Goal: Information Seeking & Learning: Learn about a topic

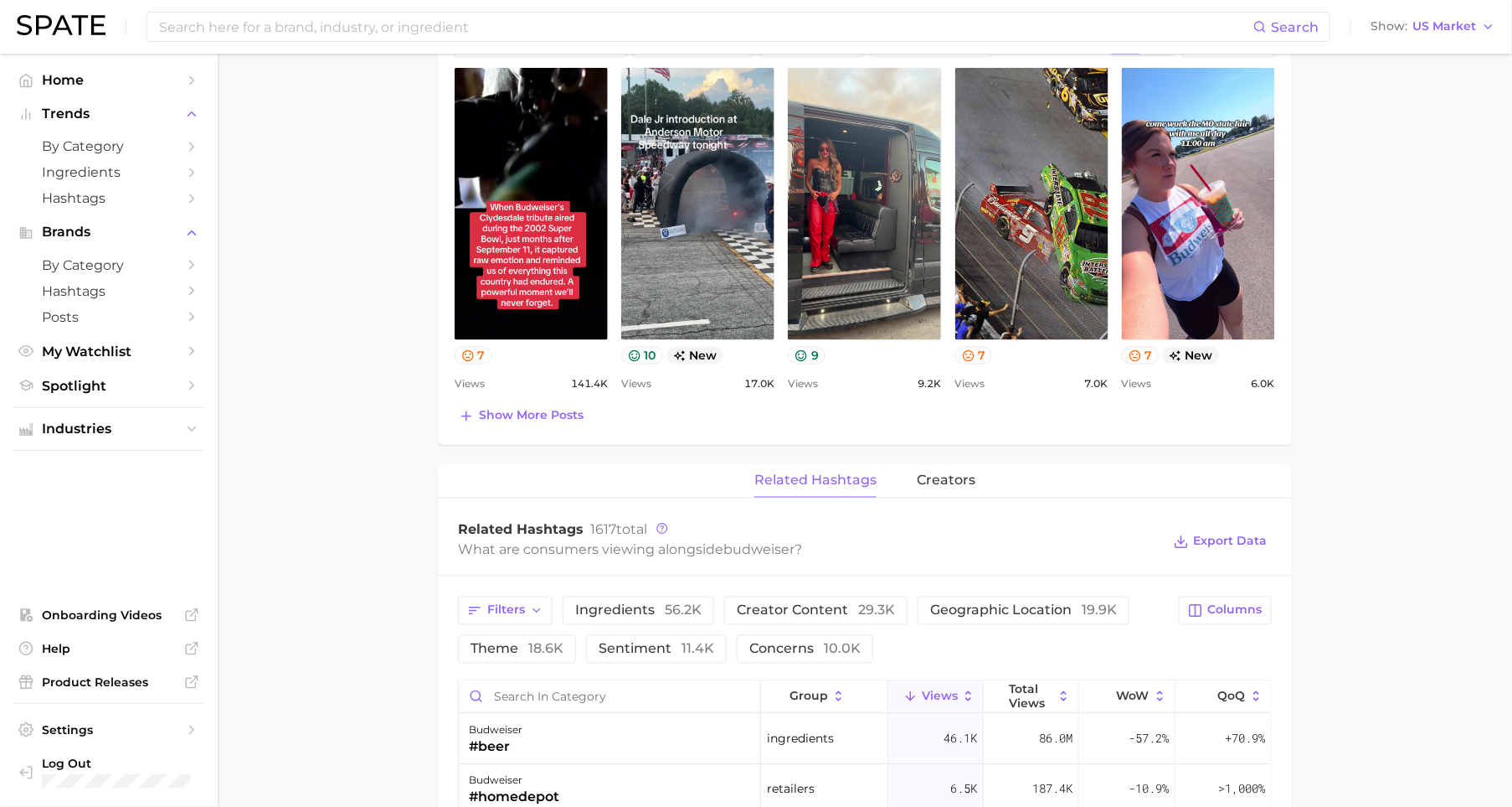
scroll to position [588, 0]
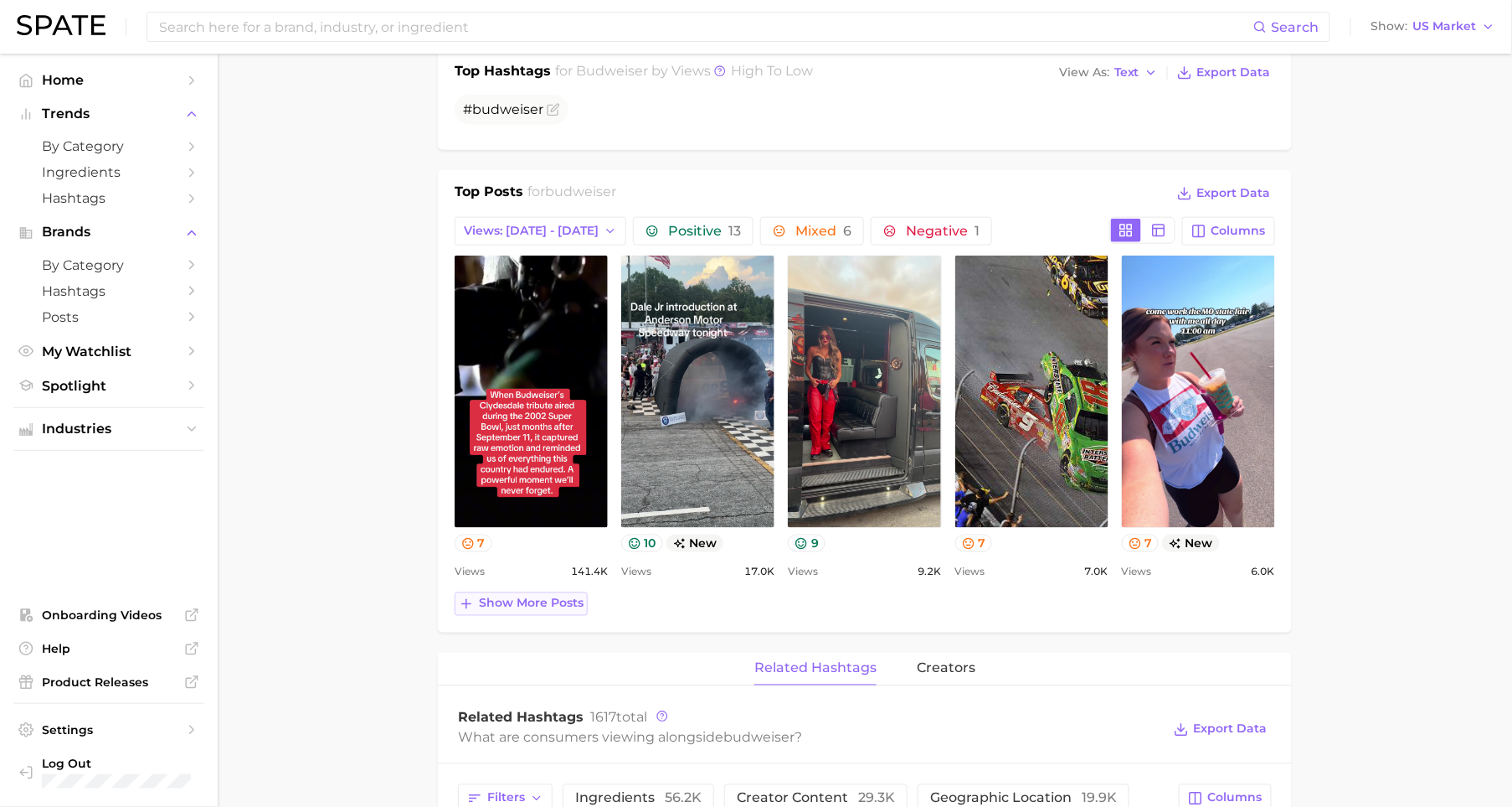
click at [520, 610] on span "Show more posts" at bounding box center [531, 603] width 105 height 14
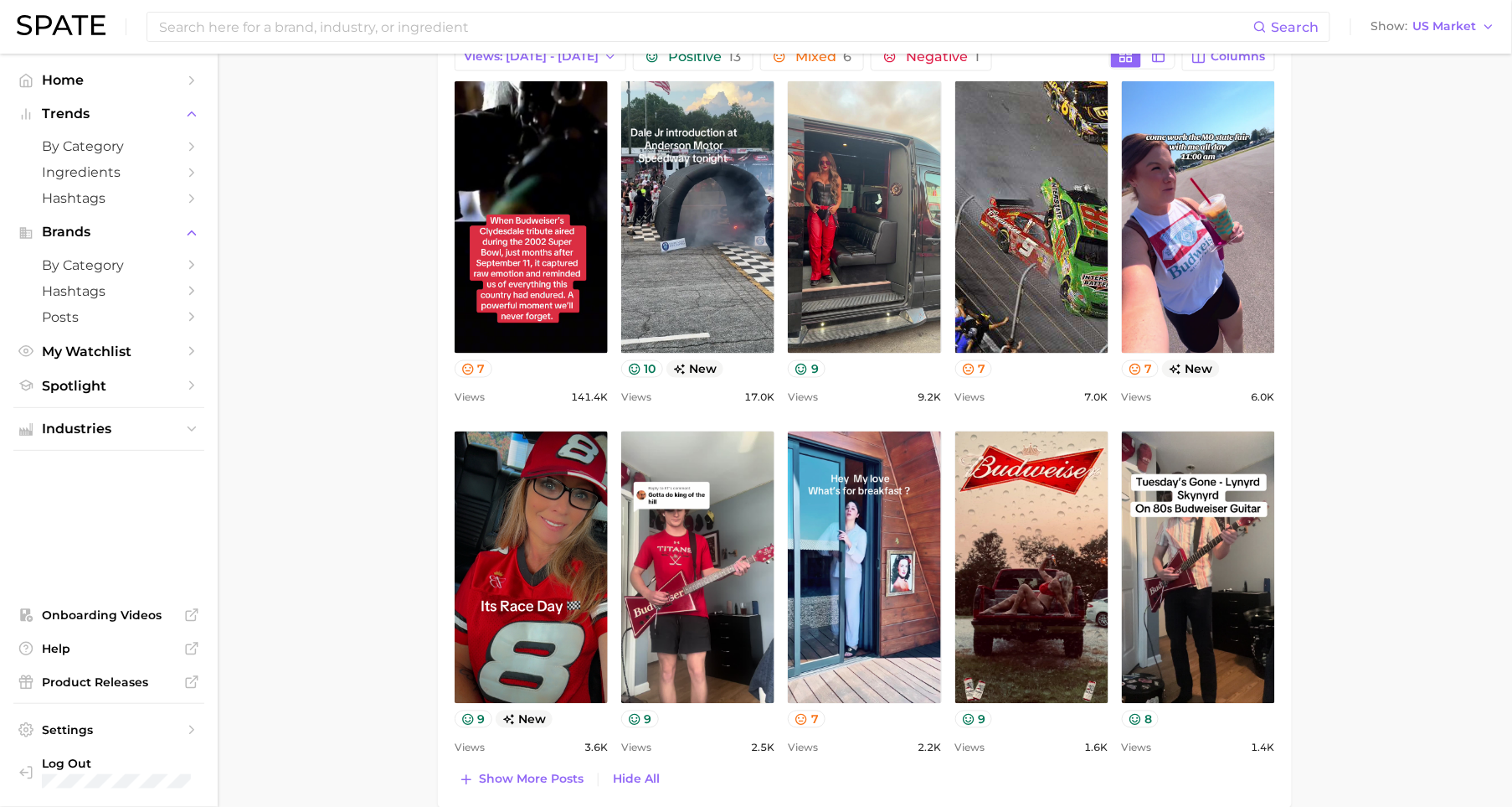
scroll to position [1087, 0]
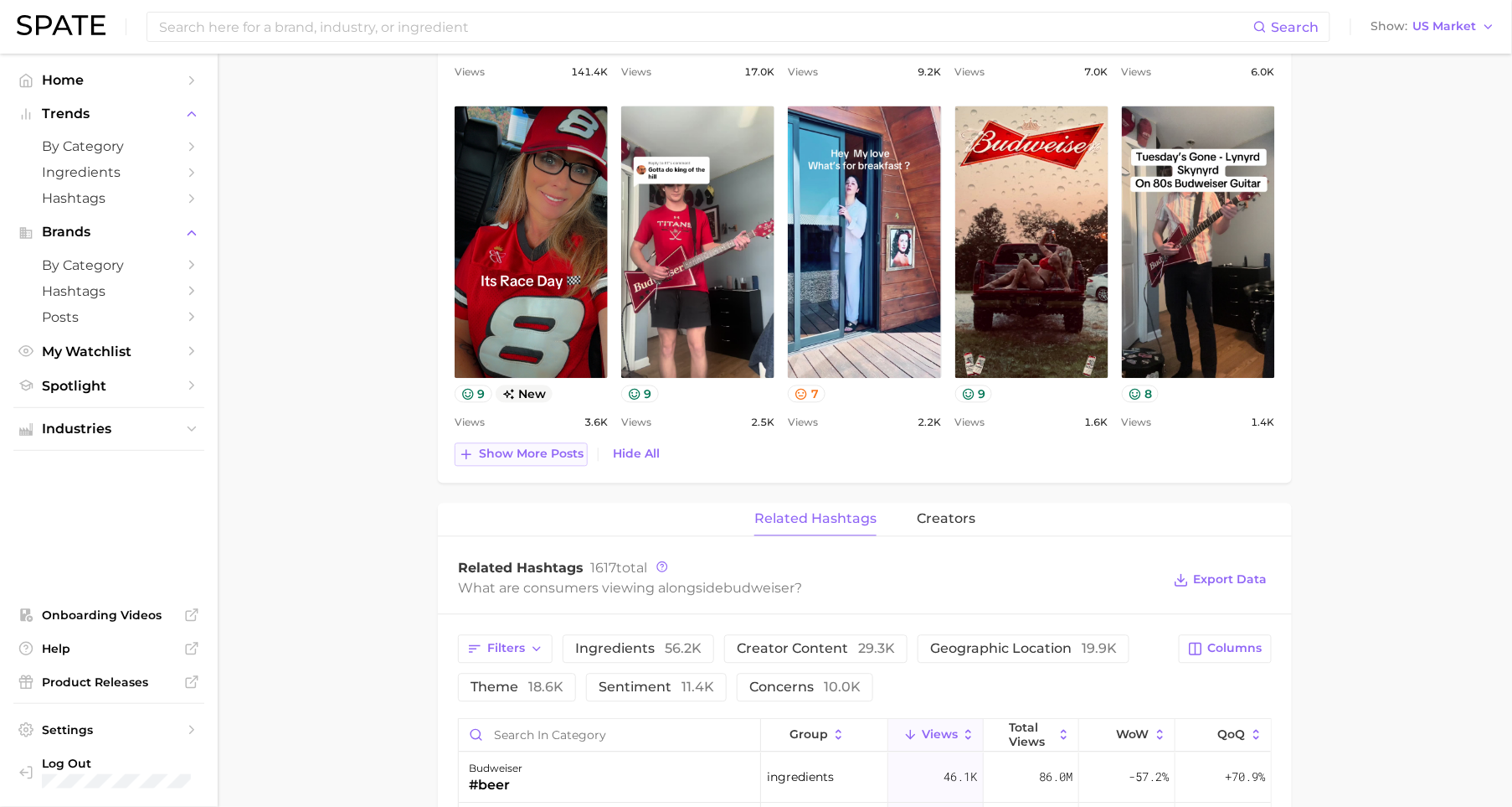
click at [523, 457] on span "Show more posts" at bounding box center [531, 454] width 105 height 14
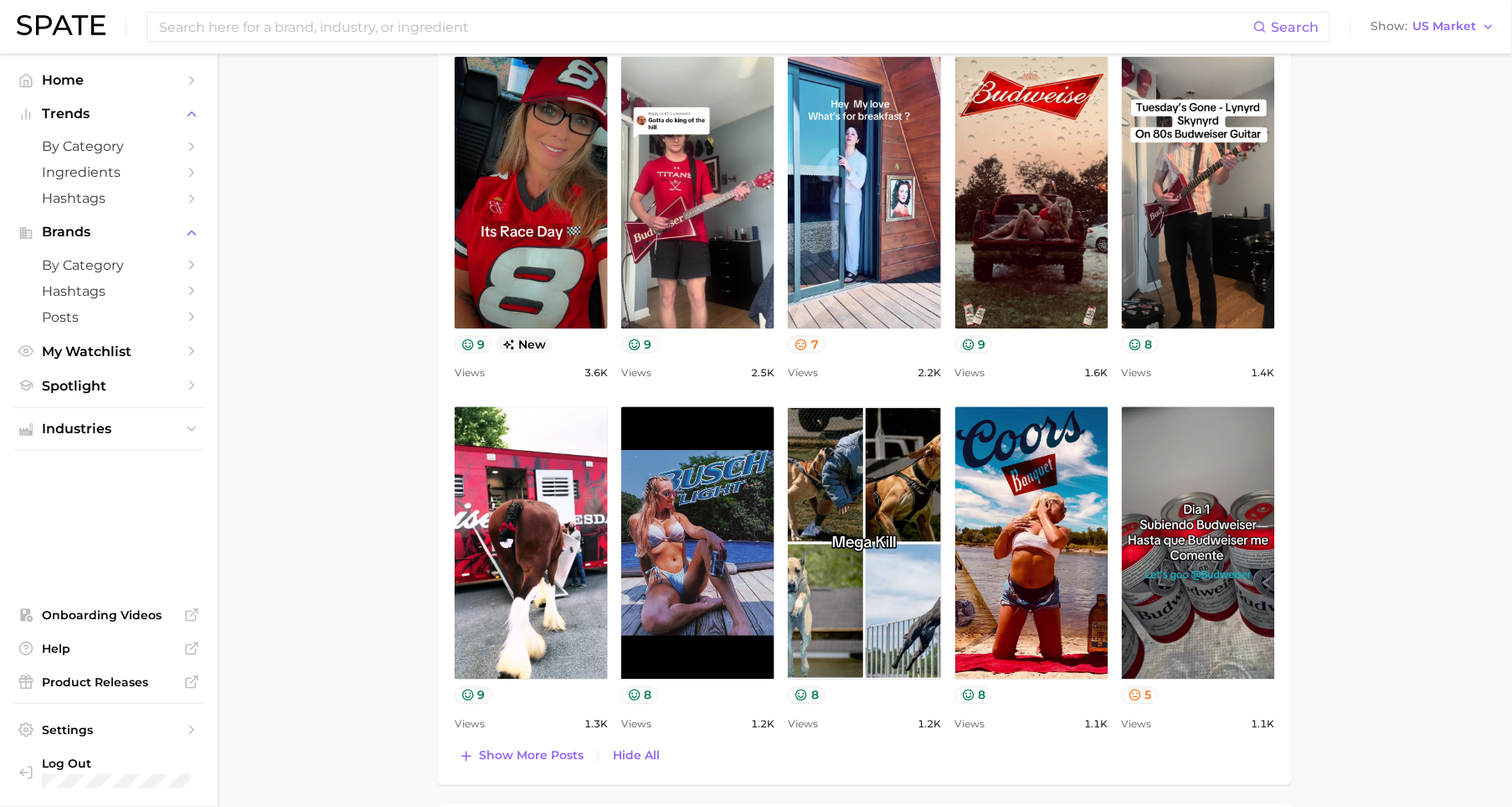
scroll to position [1169, 0]
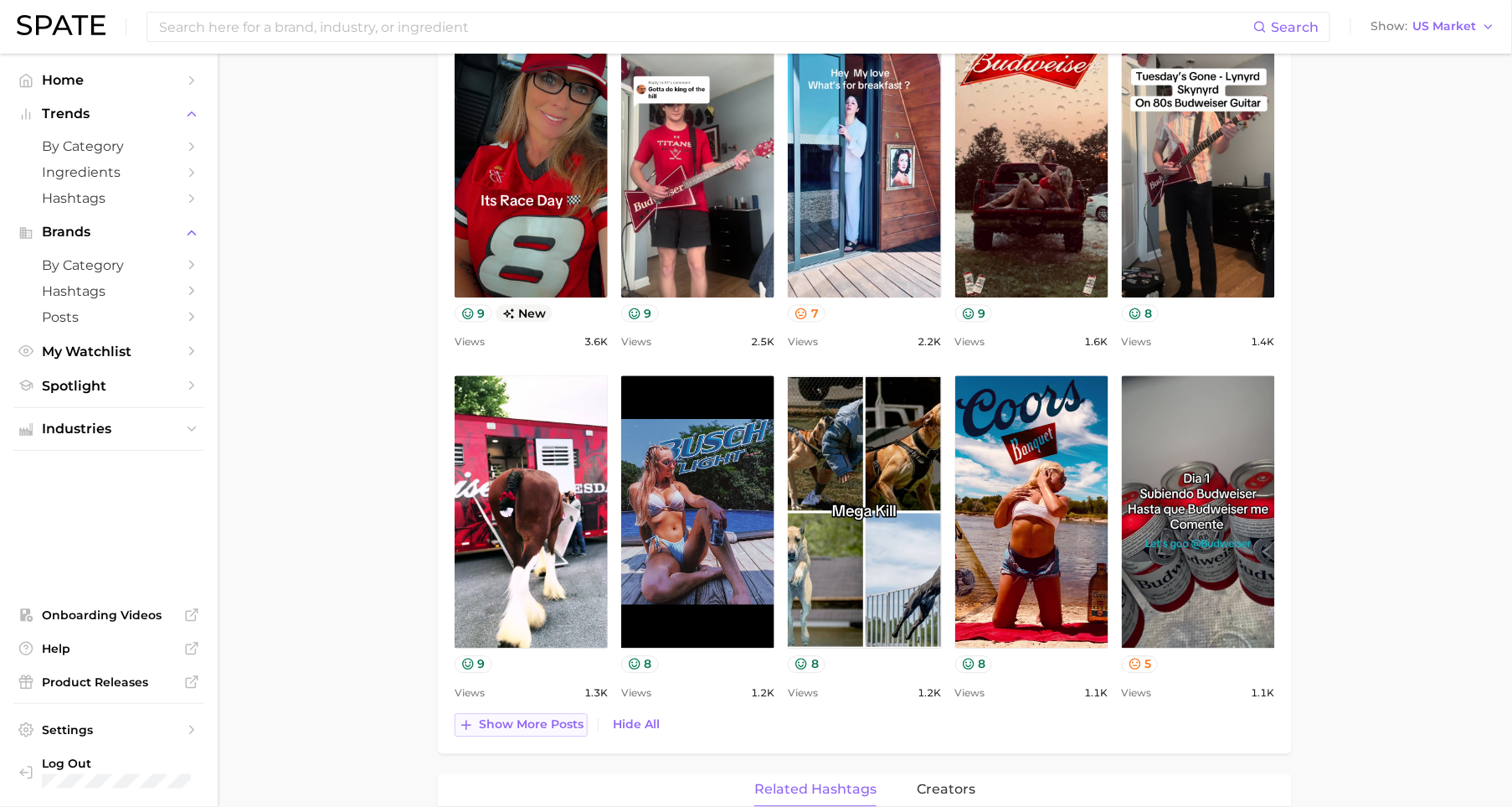
click at [494, 722] on span "Show more posts" at bounding box center [531, 724] width 105 height 14
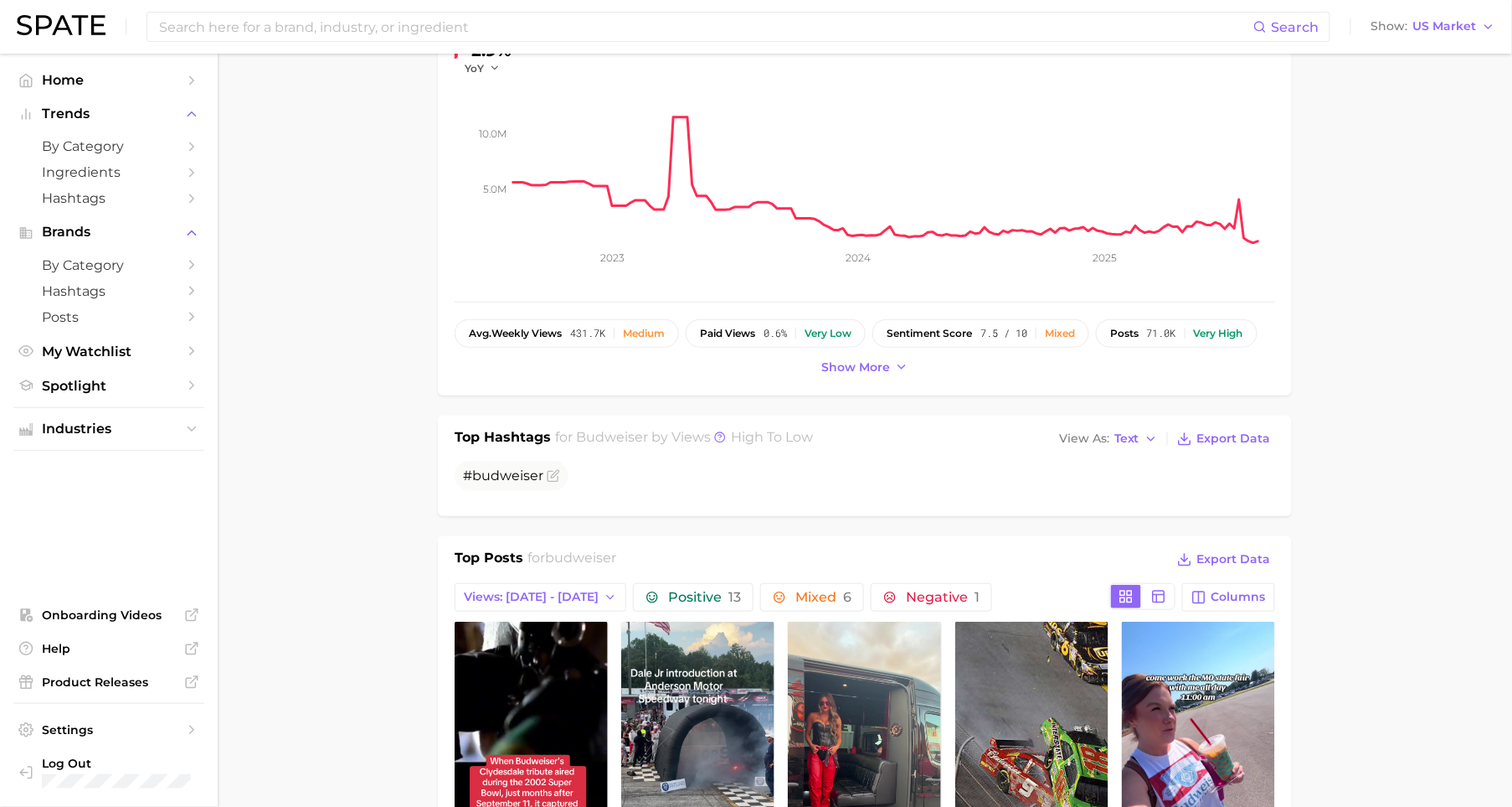
scroll to position [0, 0]
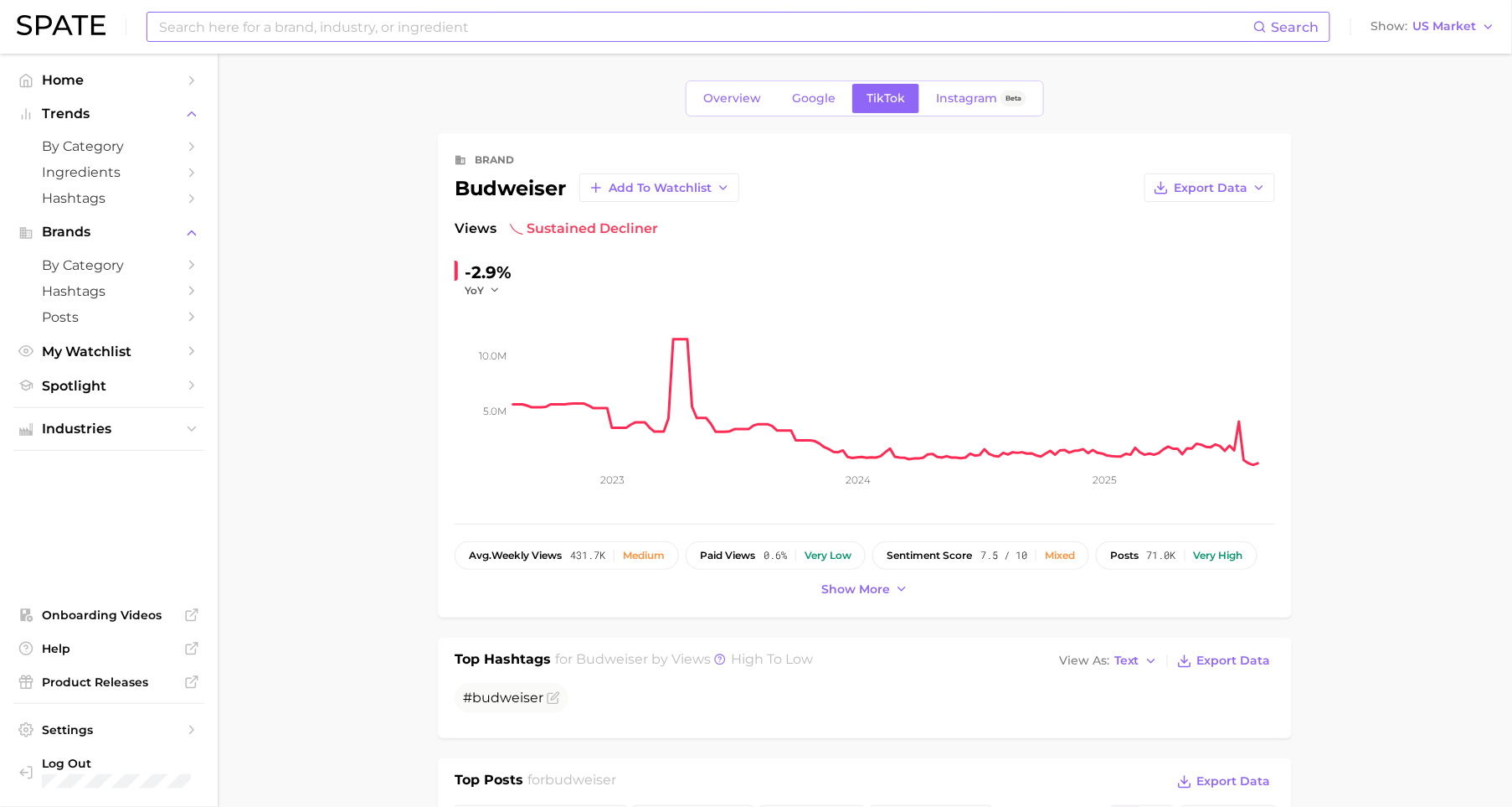
click at [379, 35] on input at bounding box center [705, 27] width 1096 height 29
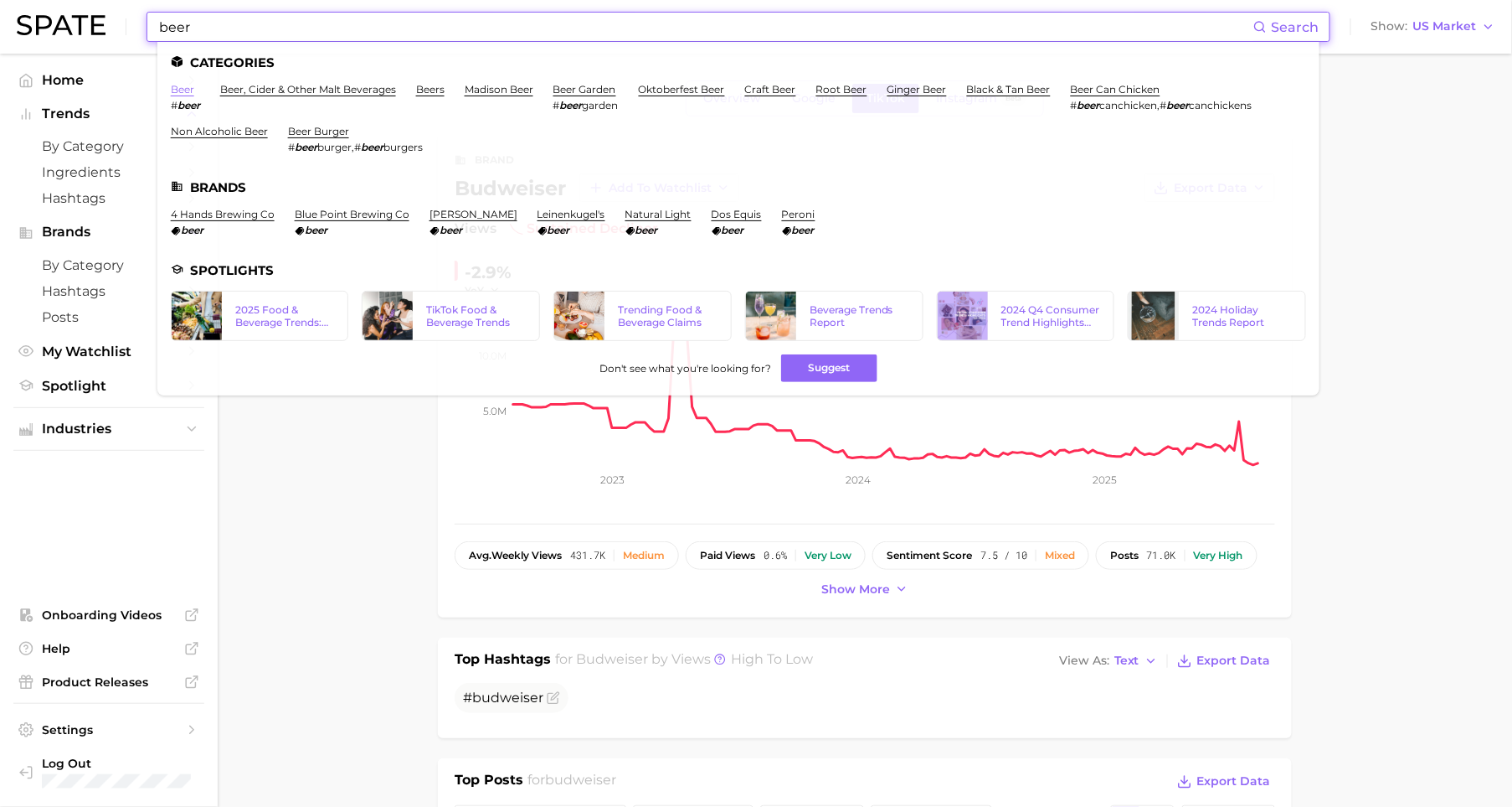
type input "beer"
click at [181, 92] on link "beer" at bounding box center [182, 89] width 23 height 13
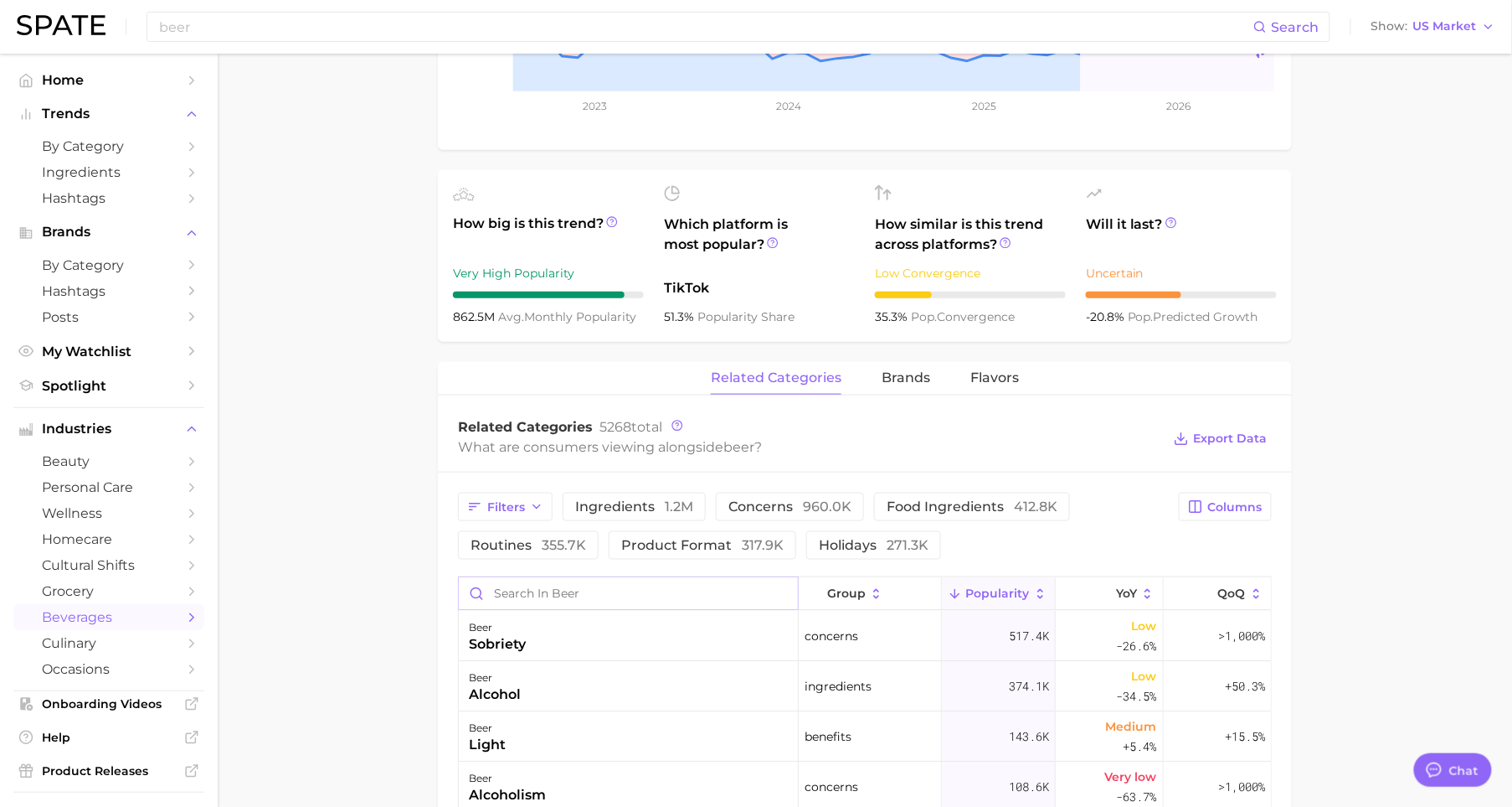
scroll to position [516, 0]
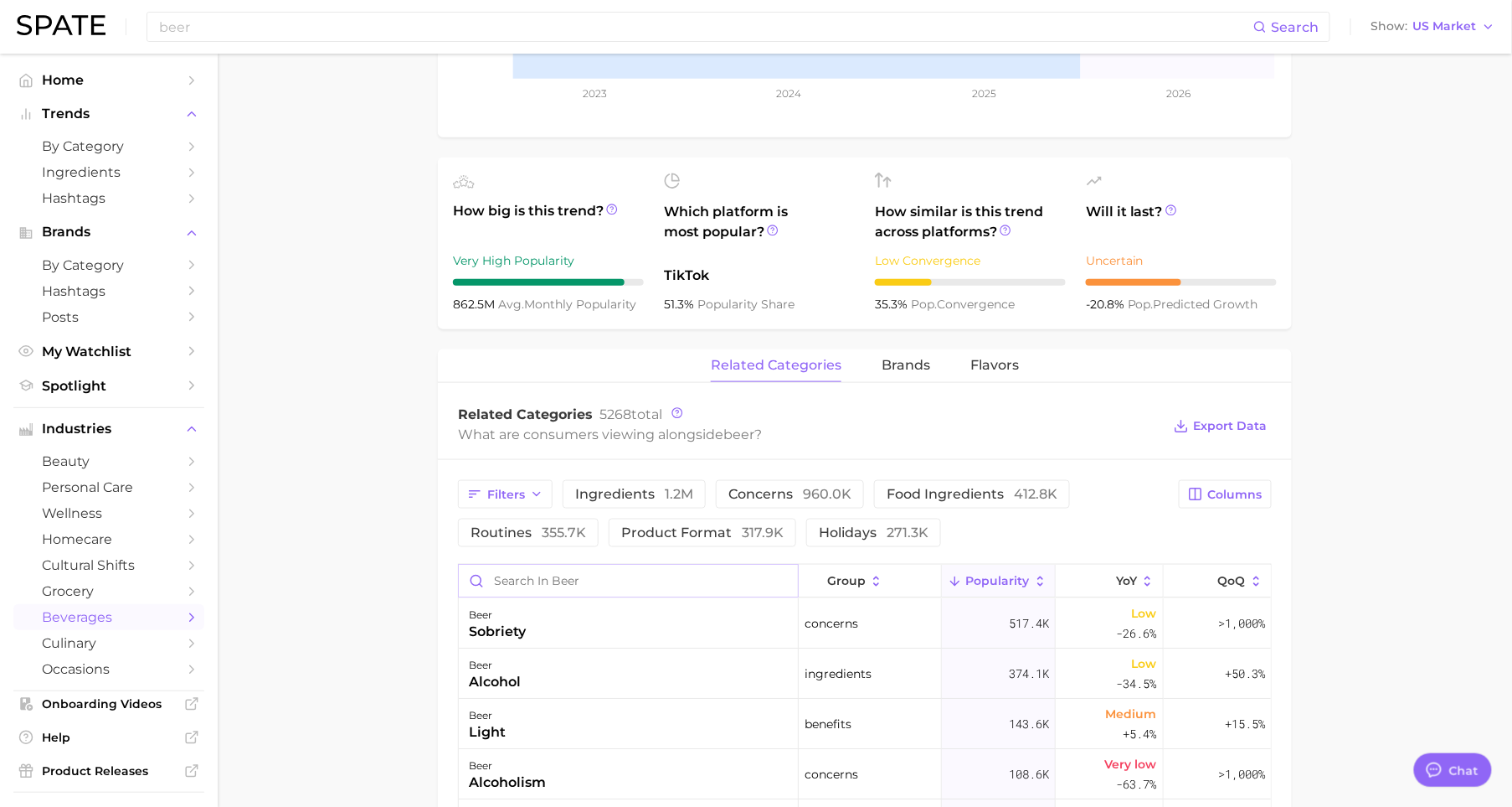
click at [524, 577] on input "Search in beer" at bounding box center [628, 580] width 339 height 32
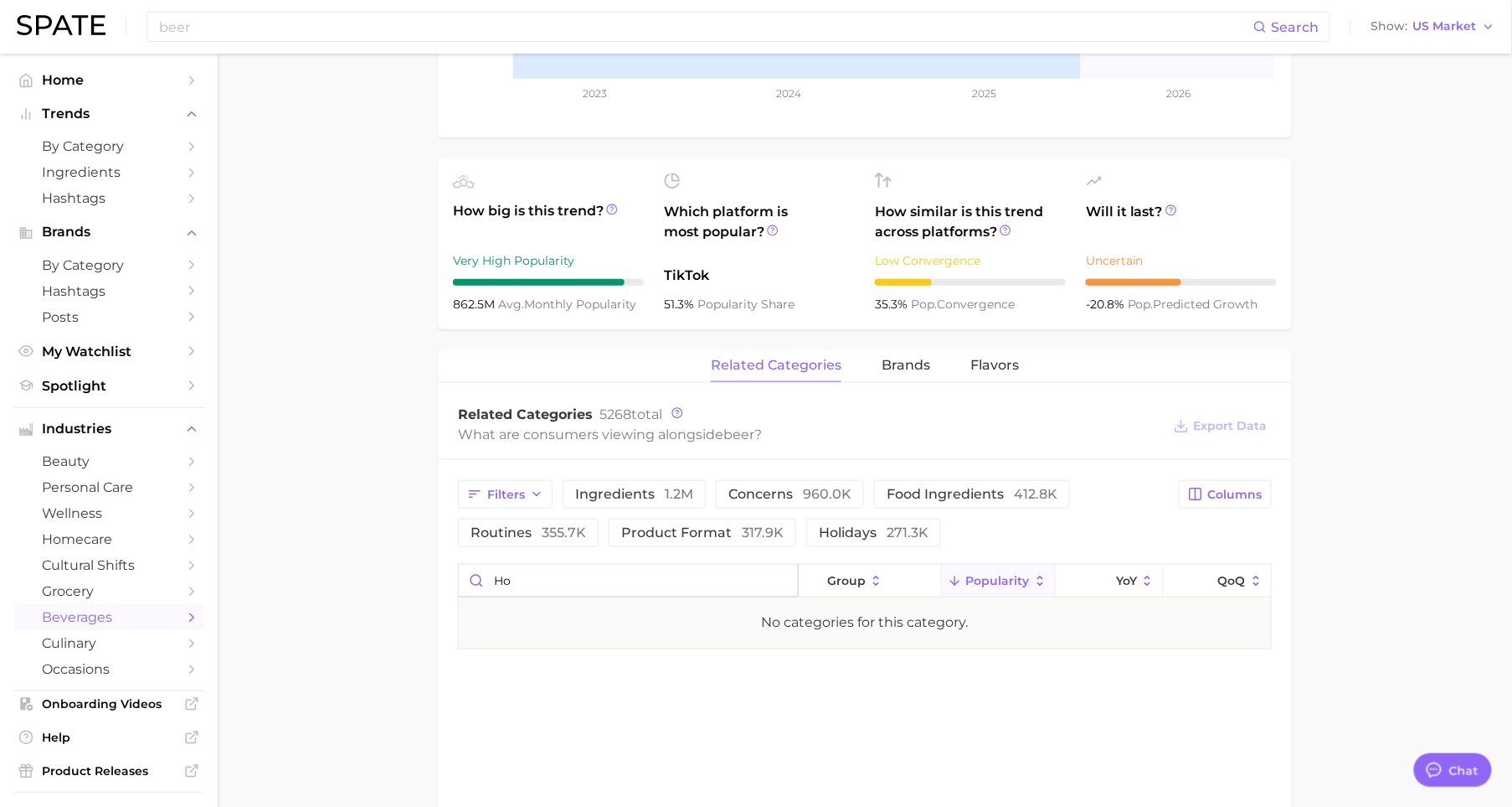
type input "h"
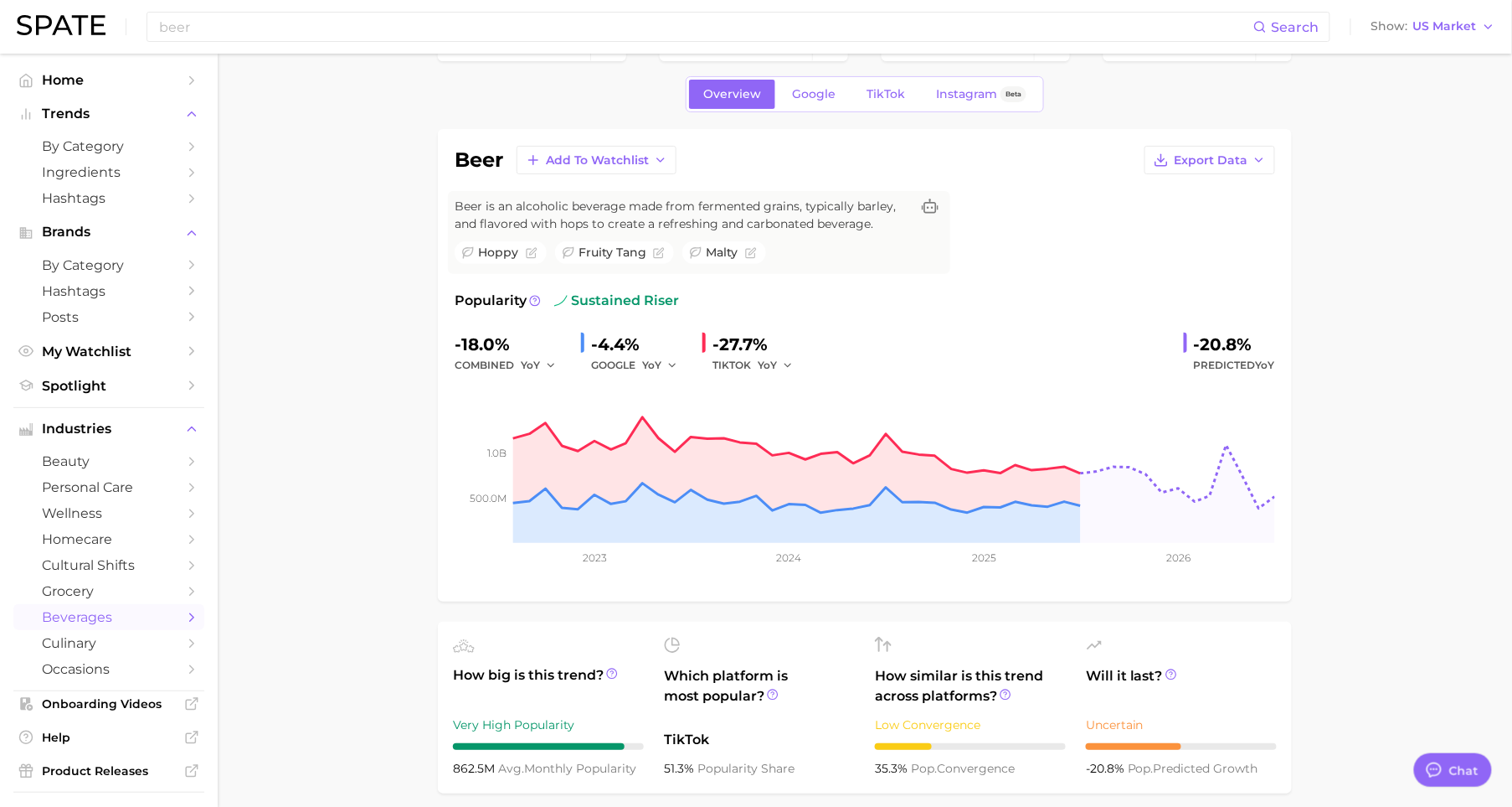
scroll to position [10, 0]
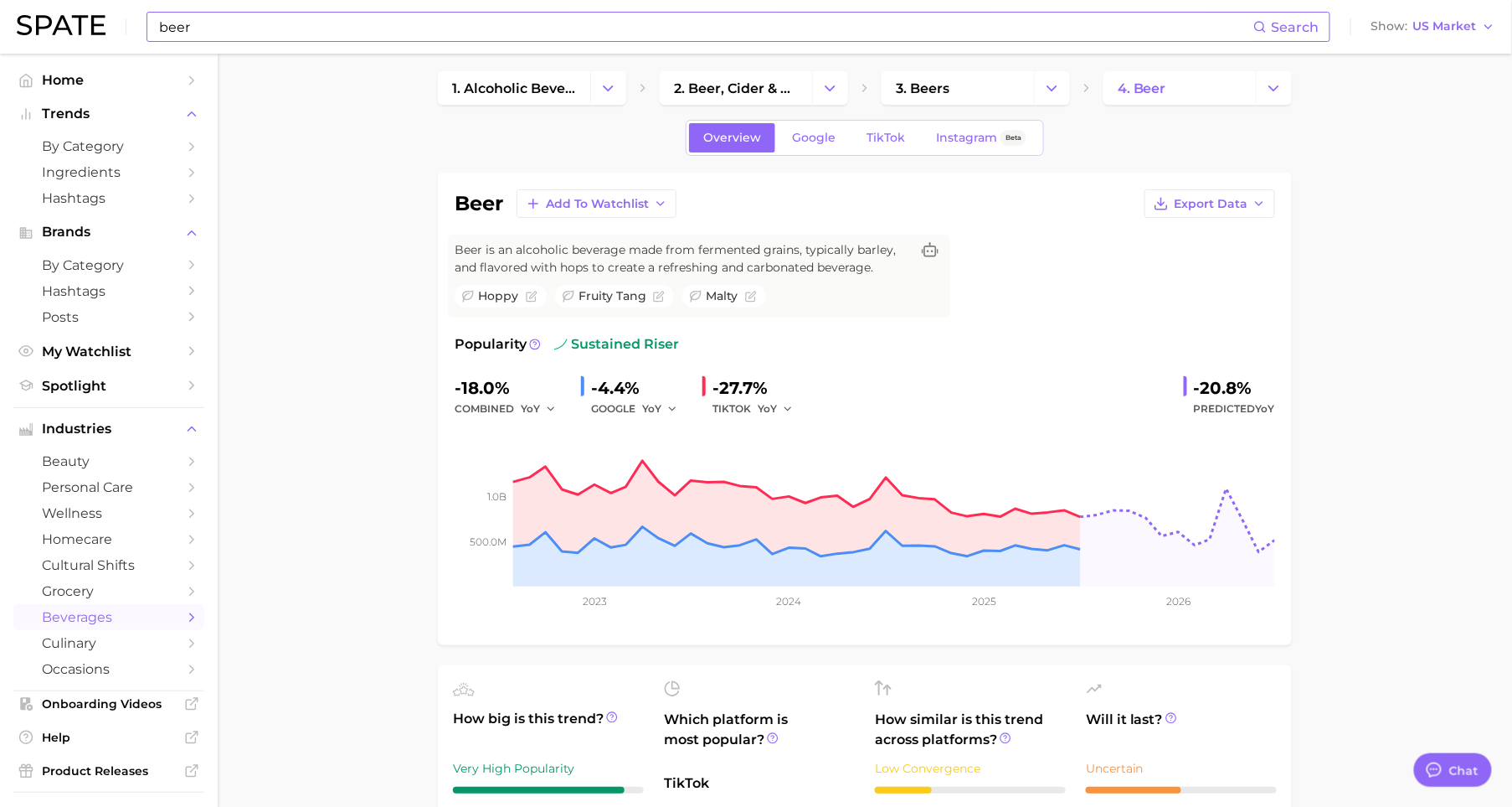
click at [362, 29] on input "beer" at bounding box center [705, 27] width 1096 height 29
type input "b"
type input "hockey"
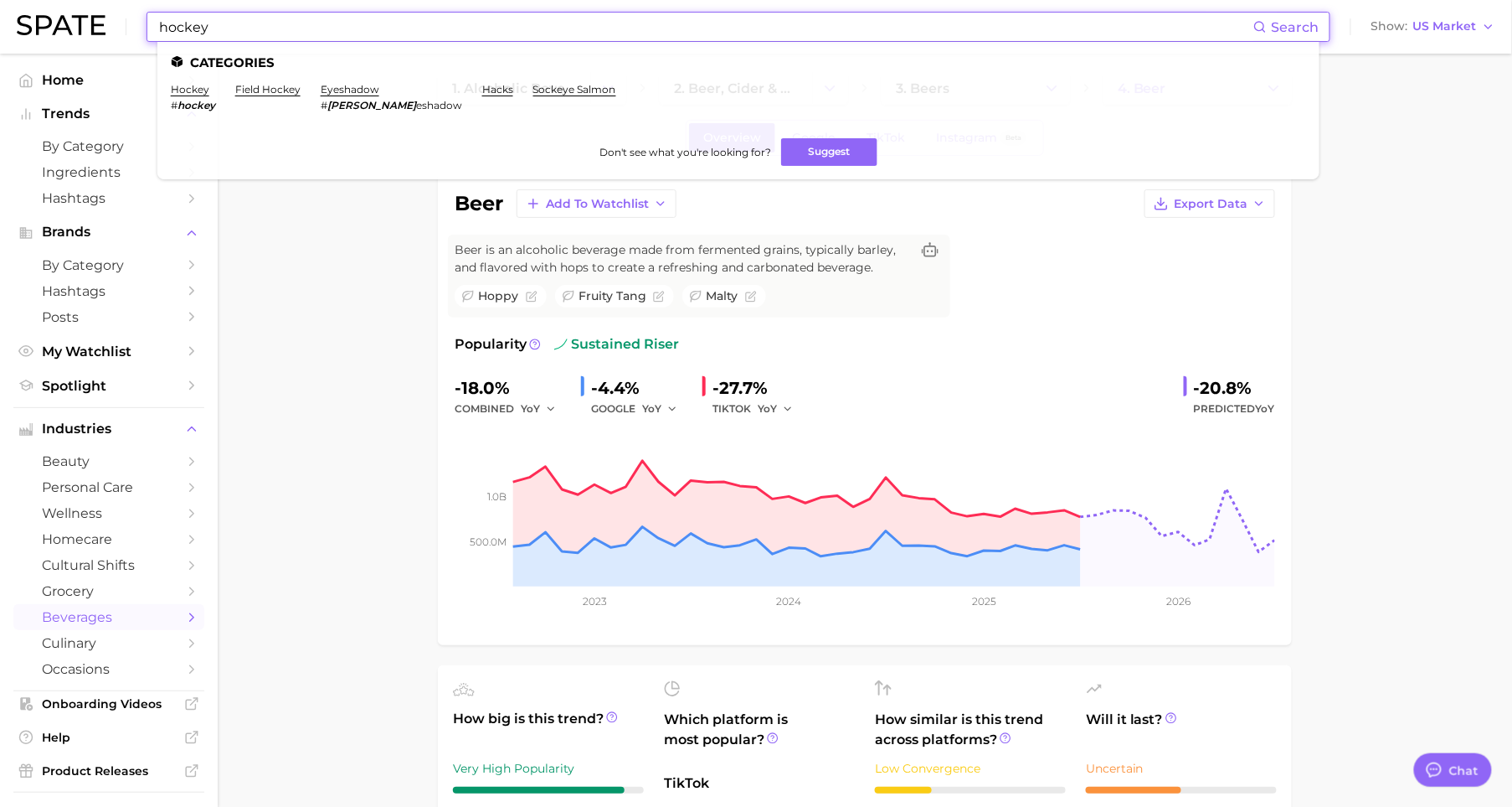
drag, startPoint x: 265, startPoint y: 22, endPoint x: 113, endPoint y: 21, distance: 152.0
click at [113, 21] on div "hockey Search Categories hockey # hockey field hockey eyeshadow # [PERSON_NAME]…" at bounding box center [756, 27] width 1478 height 54
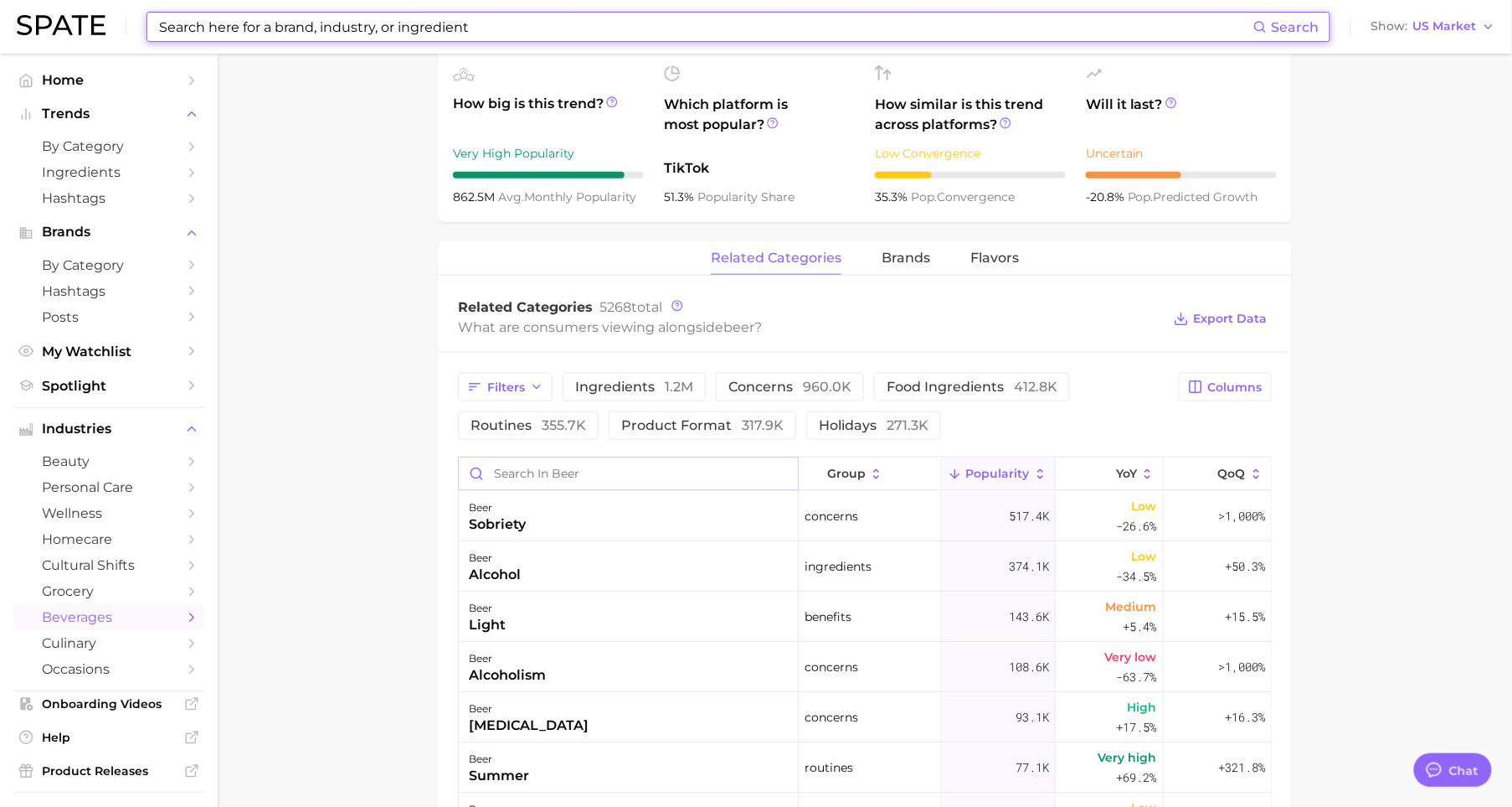
scroll to position [625, 0]
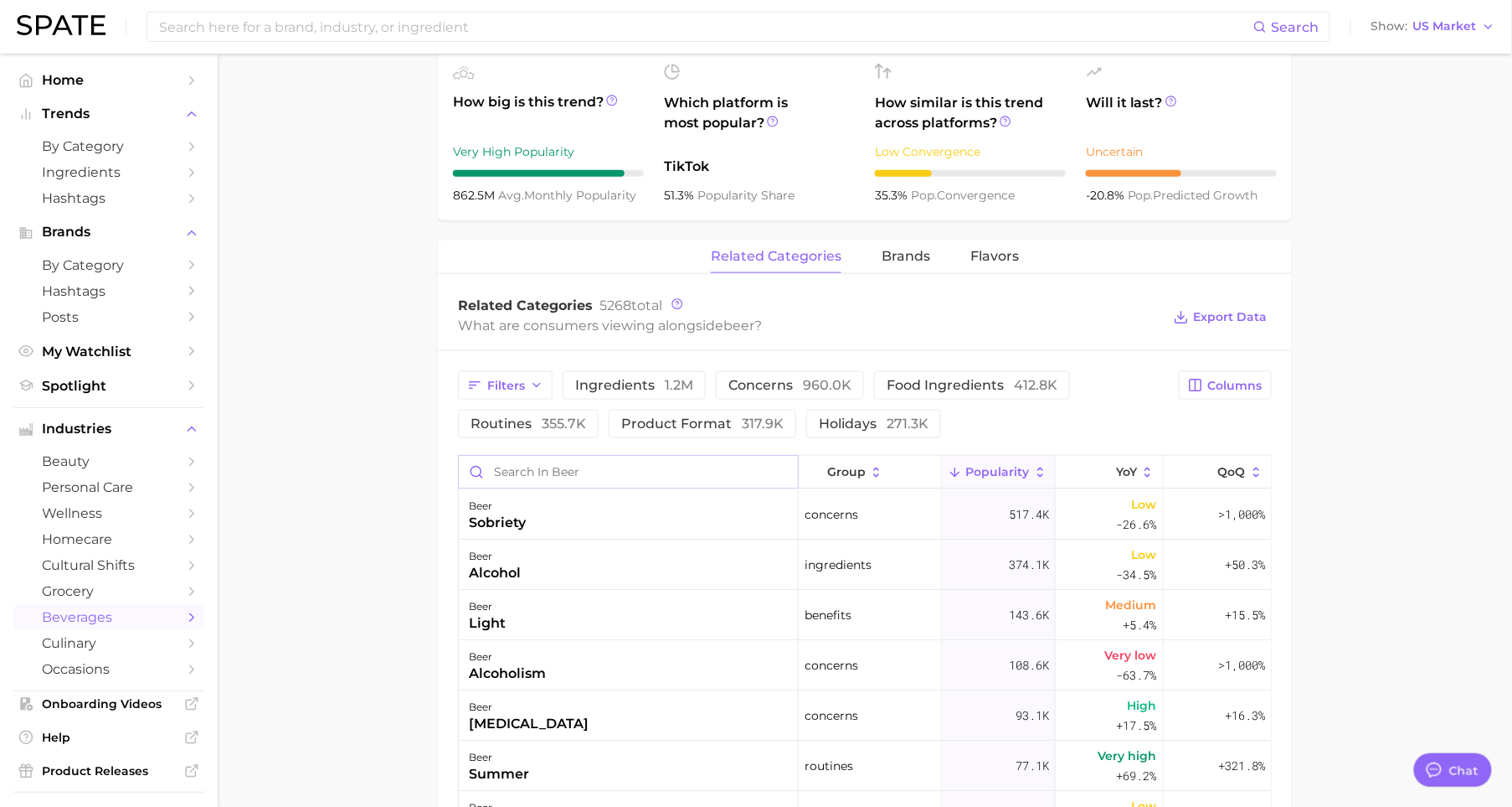
click at [508, 479] on input "Search in beer" at bounding box center [628, 471] width 339 height 32
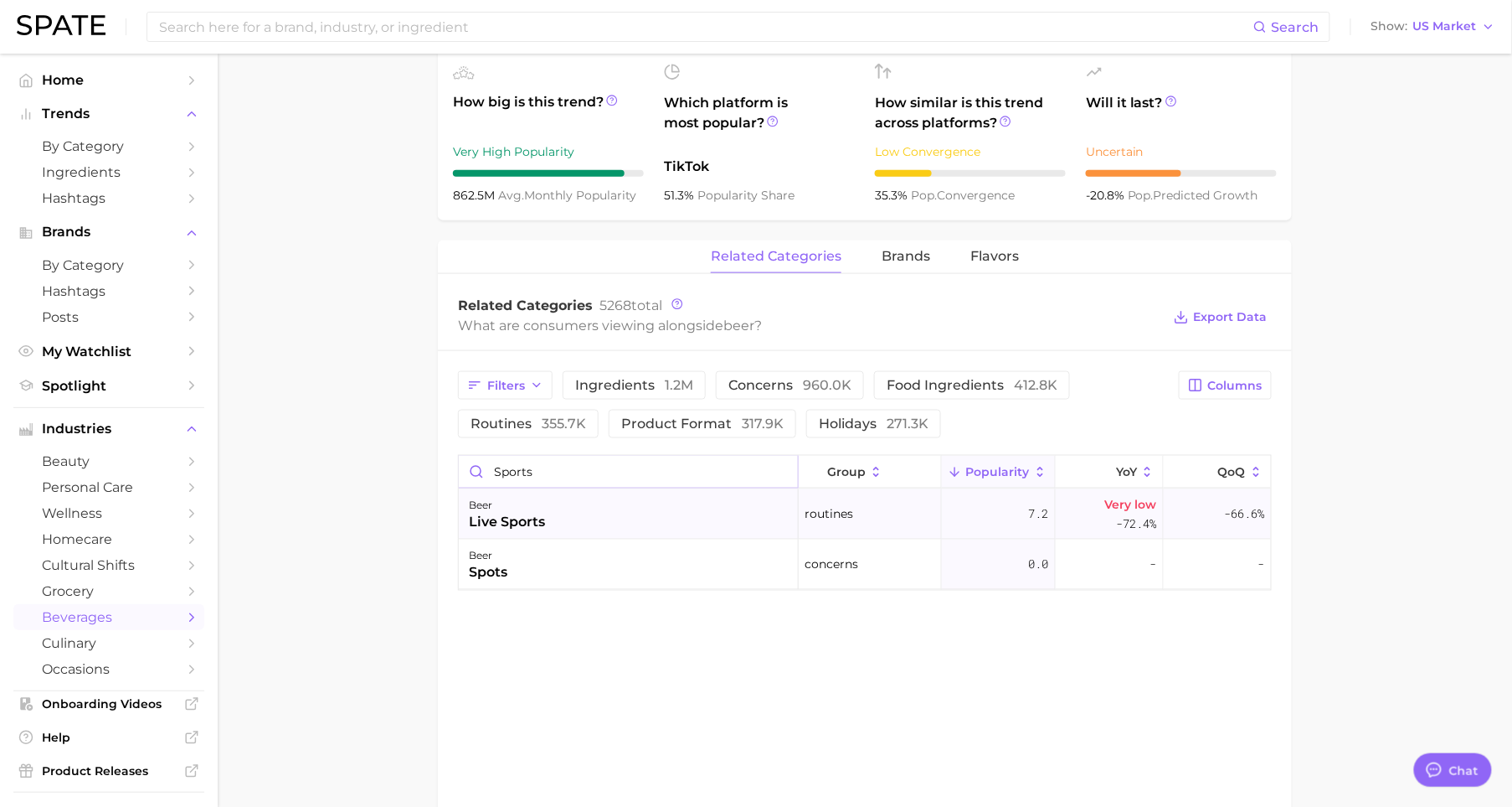
type input "sports"
click at [602, 515] on div "beer live sports" at bounding box center [628, 515] width 340 height 50
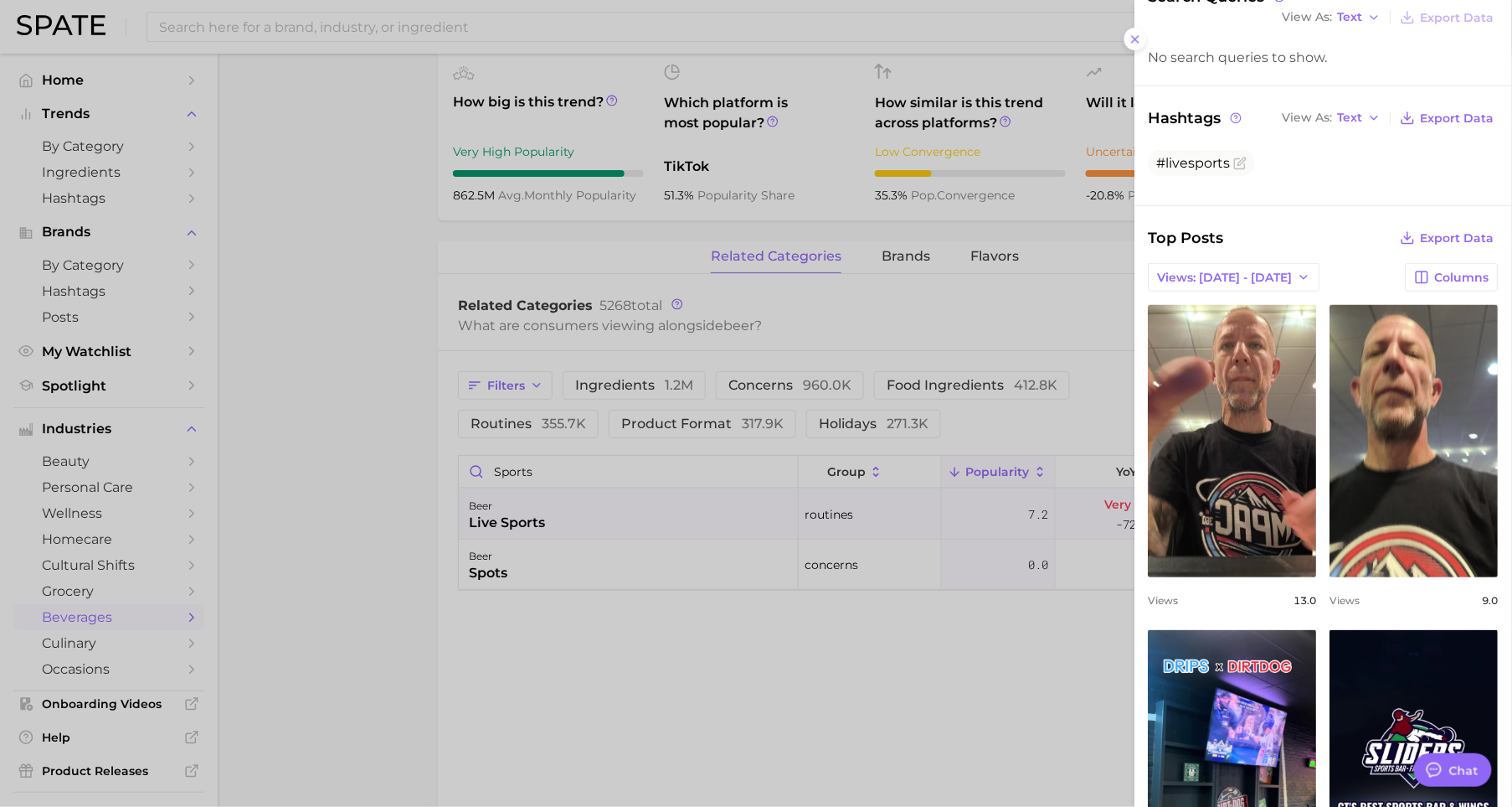
scroll to position [0, 0]
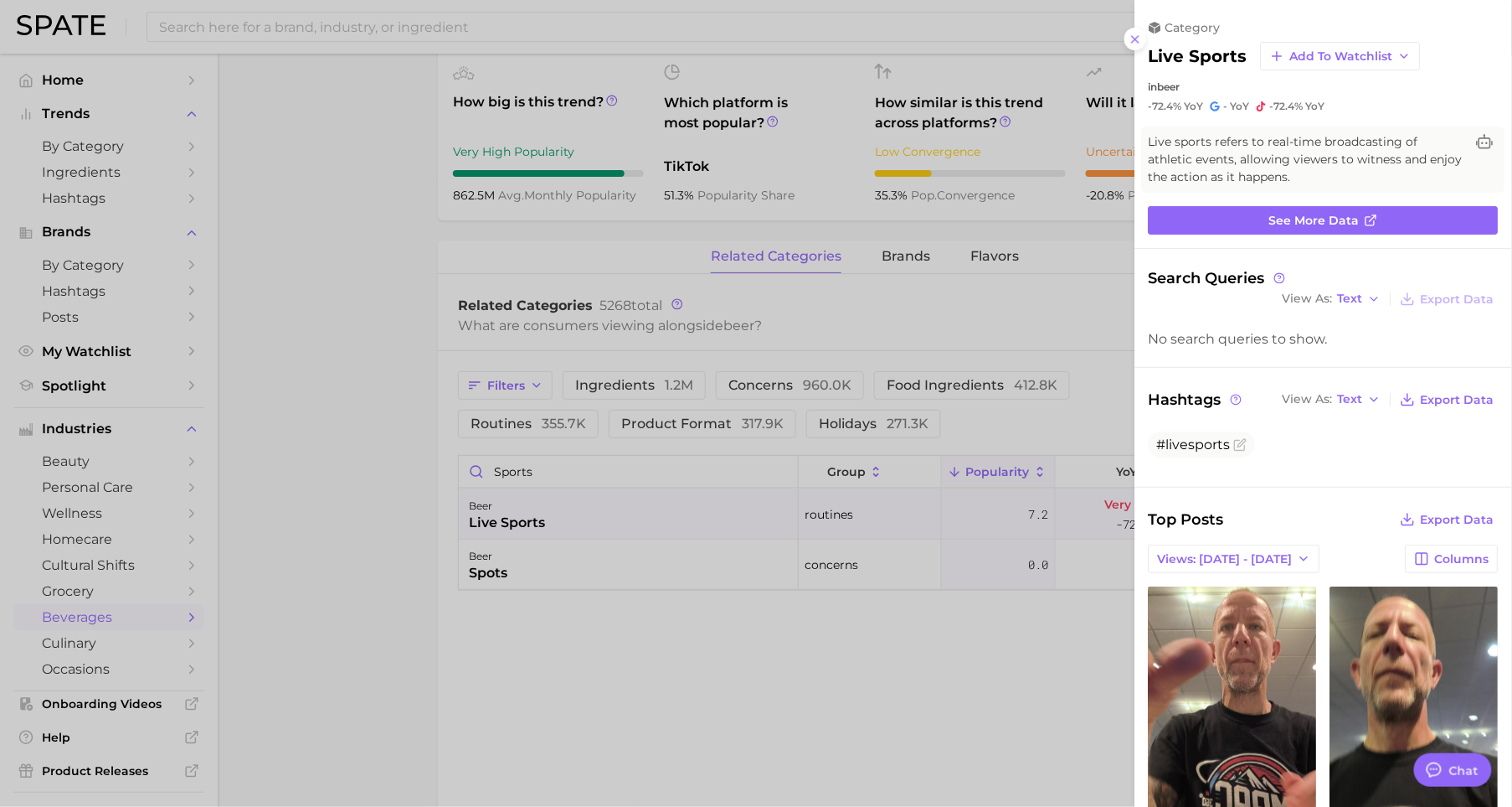
click at [834, 631] on div at bounding box center [756, 403] width 1512 height 807
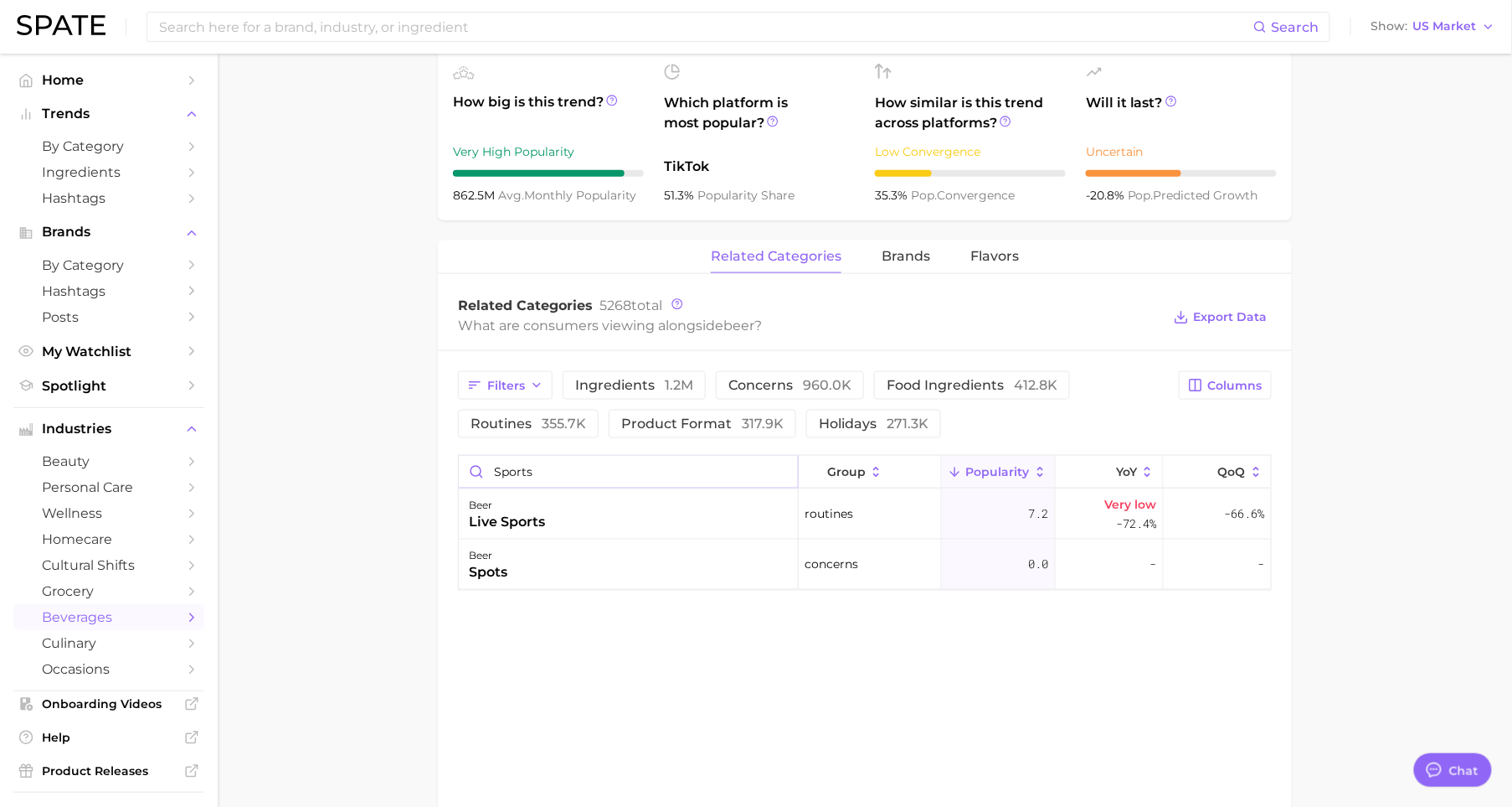
drag, startPoint x: 563, startPoint y: 471, endPoint x: 437, endPoint y: 471, distance: 126.0
click at [437, 471] on div "Filters ingredients 1.2m concerns 960.0k food ingredients 412.8k routines 355.7…" at bounding box center [864, 481] width 854 height 259
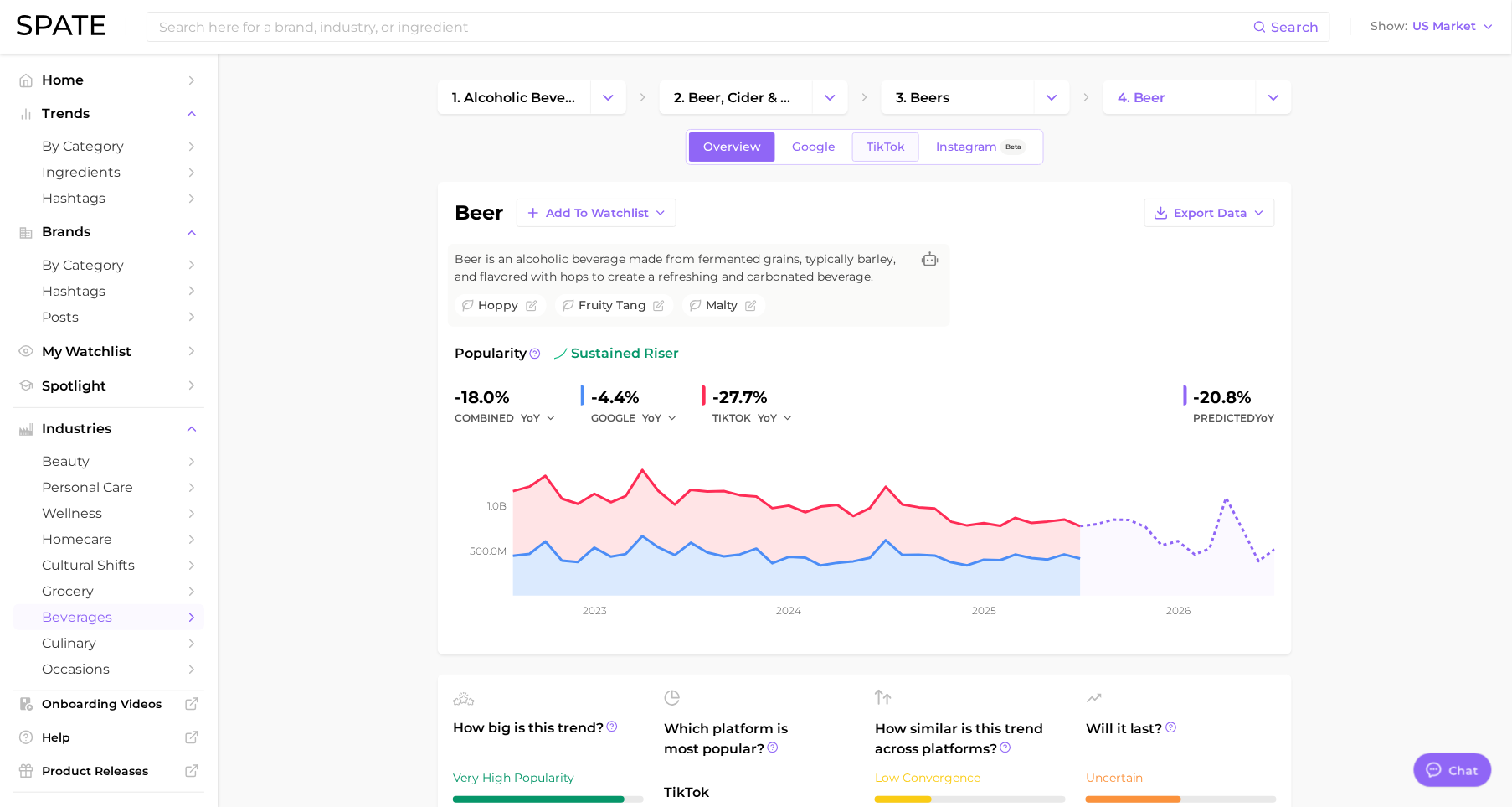
click at [877, 151] on span "TikTok" at bounding box center [885, 147] width 39 height 14
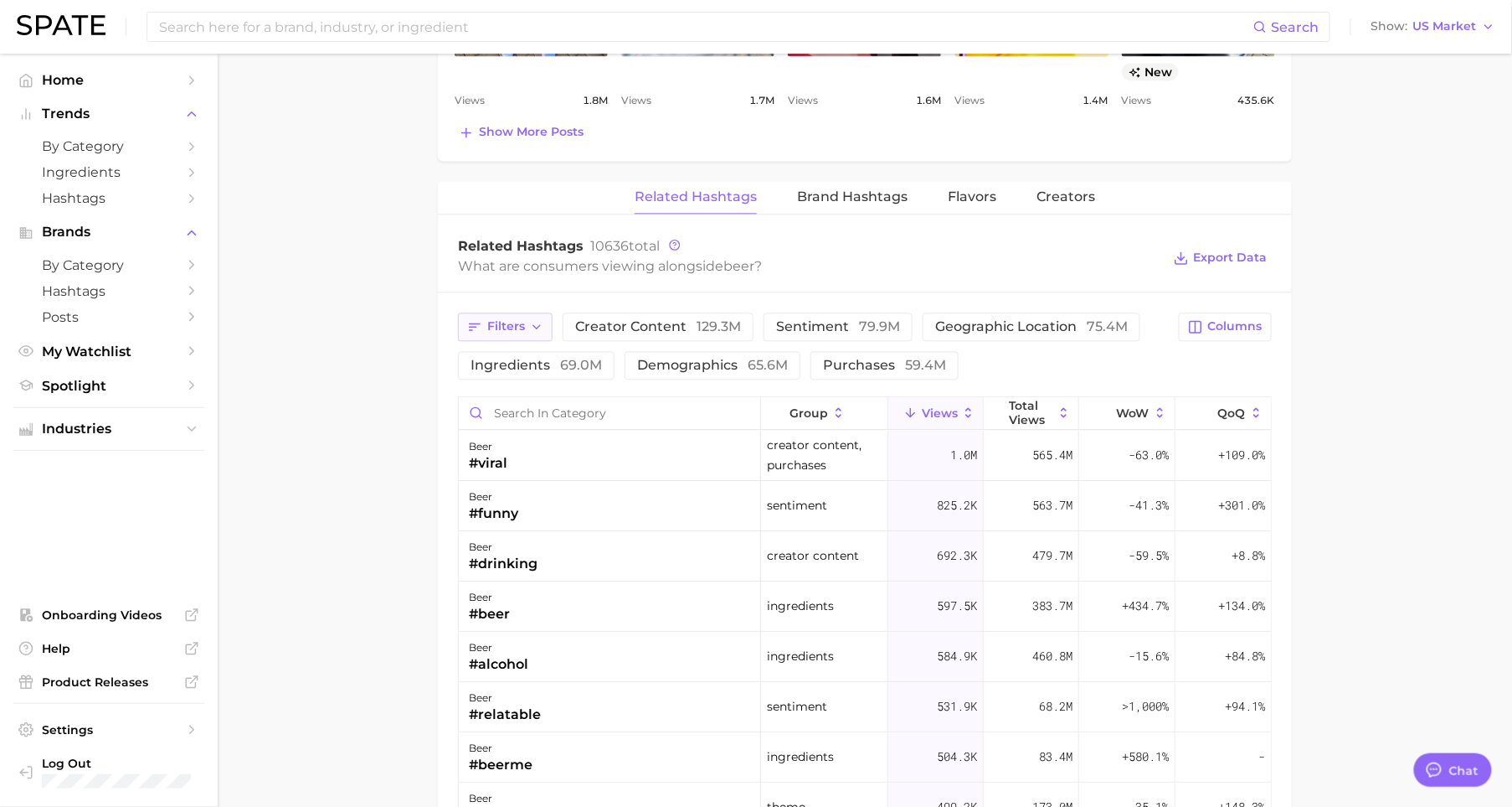
scroll to position [1335, 0]
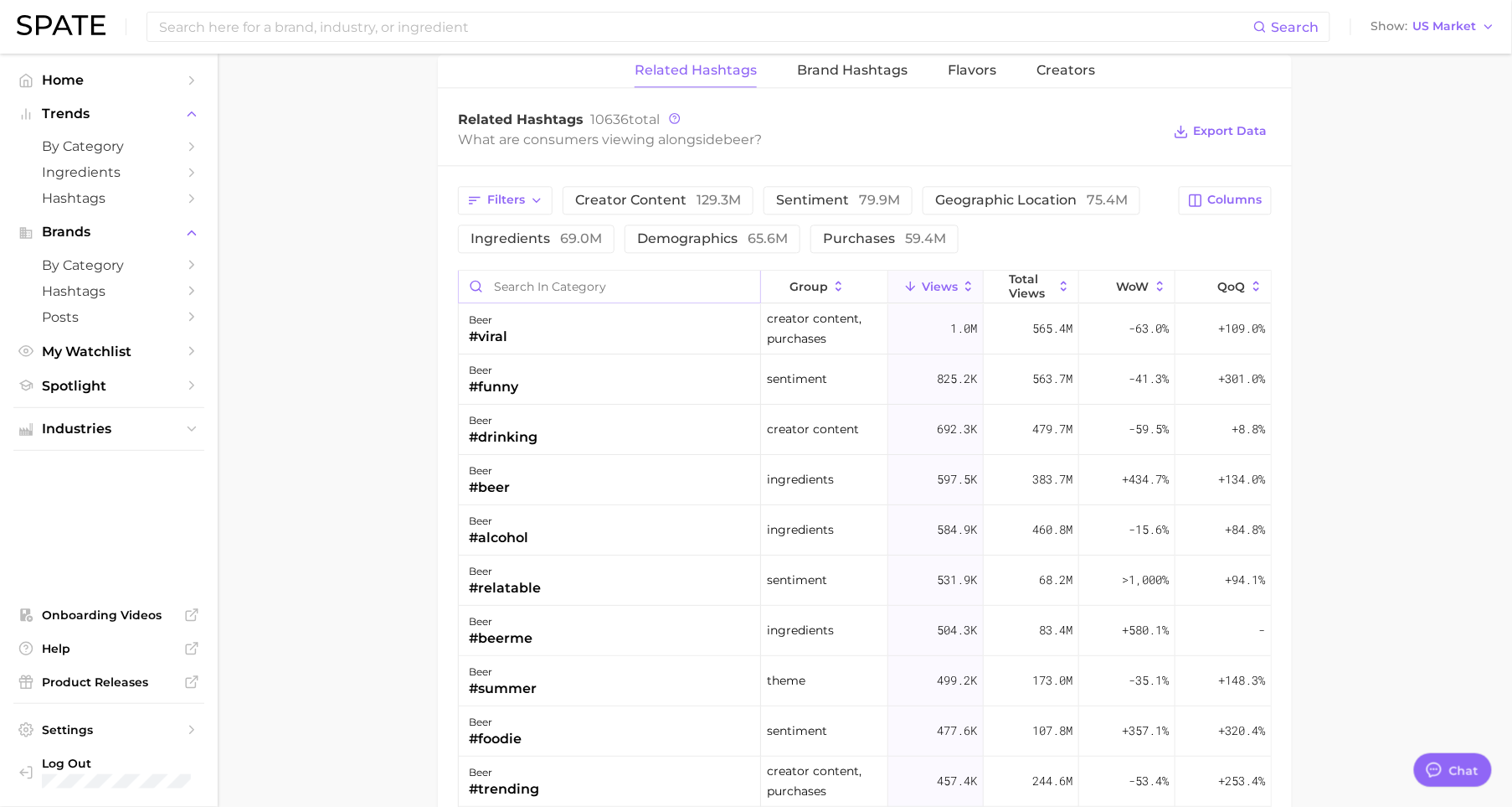
click at [552, 290] on input "Search in category" at bounding box center [609, 286] width 302 height 32
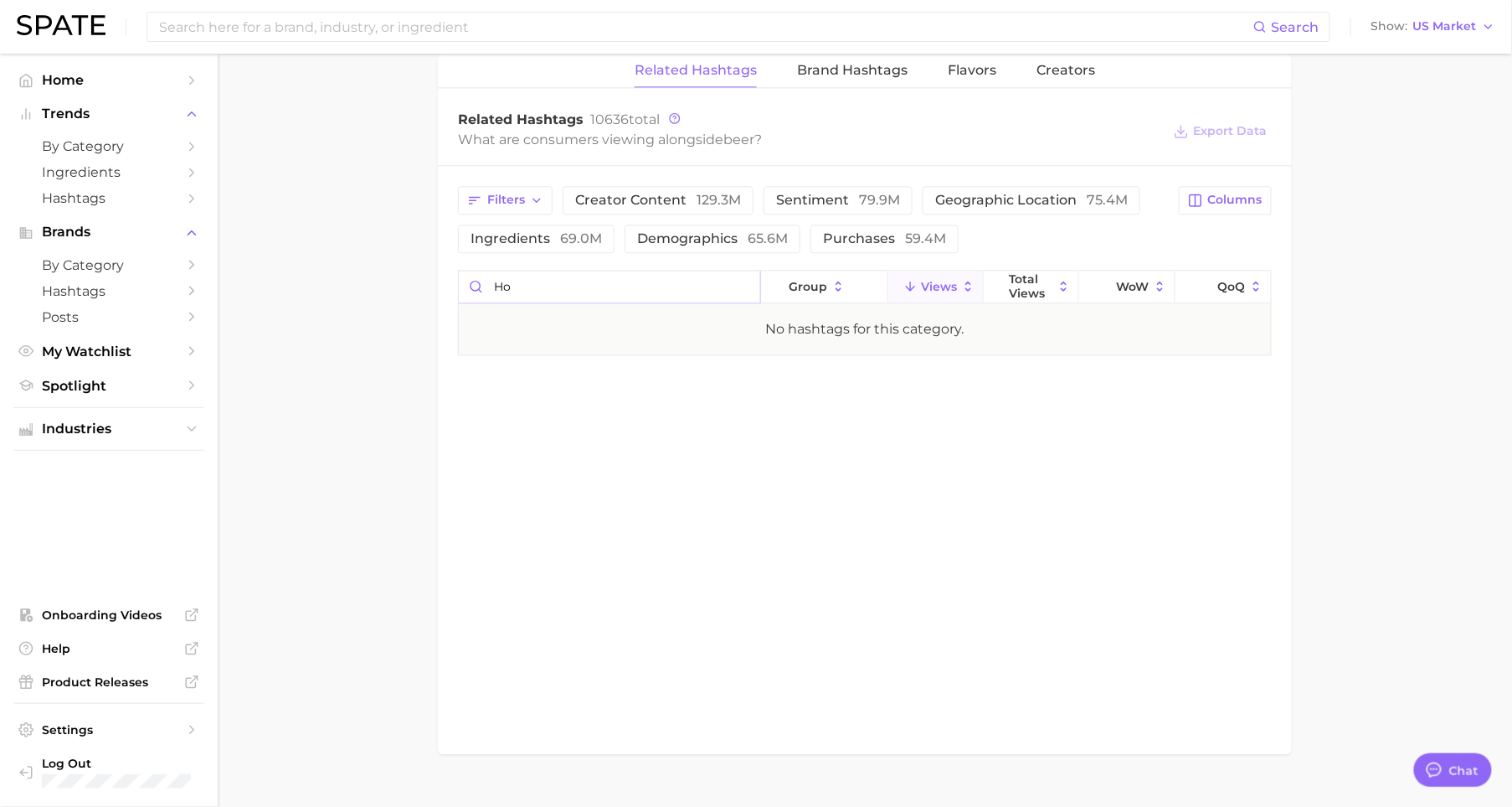
type input "h"
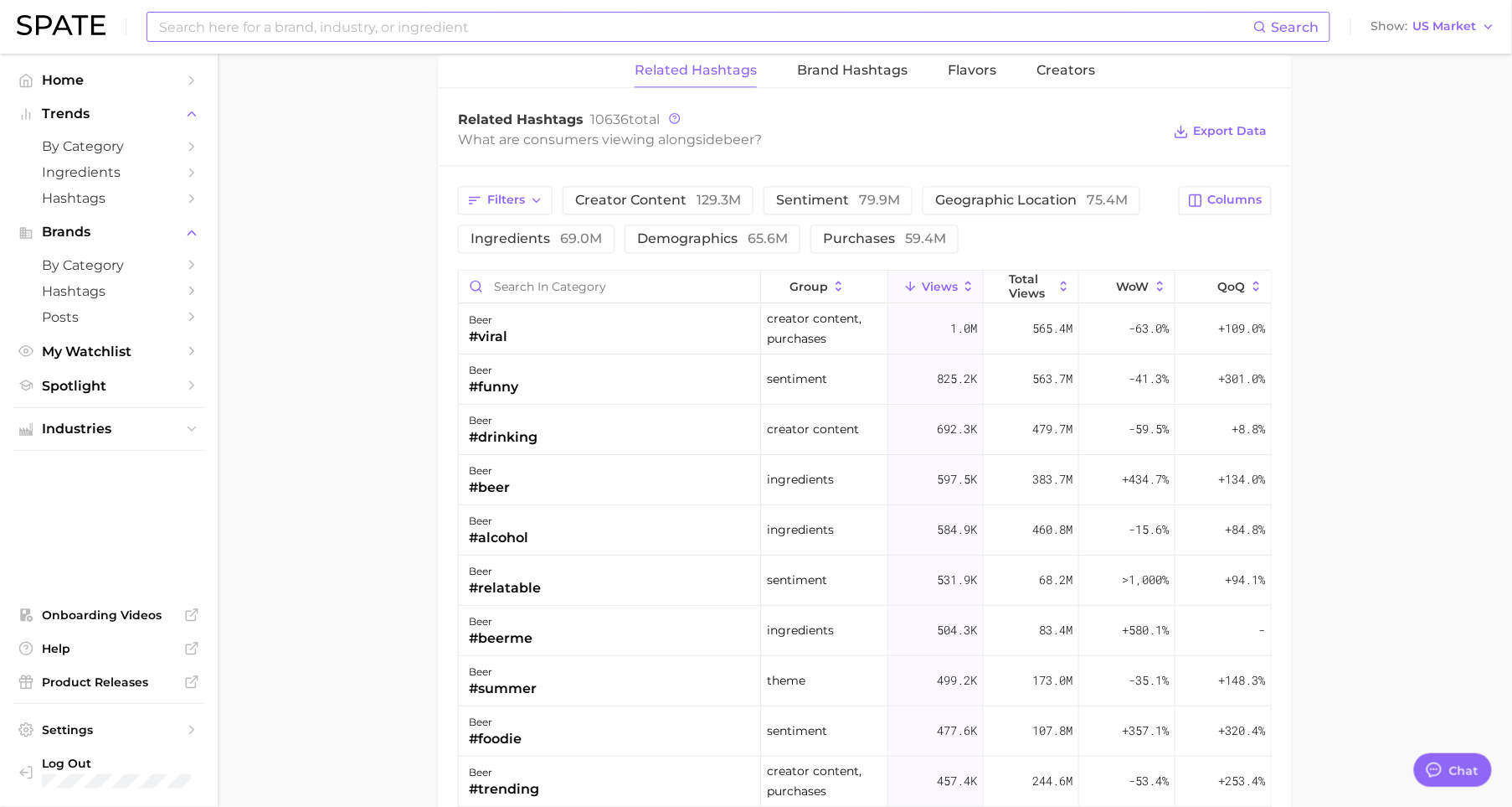
click at [353, 37] on input at bounding box center [705, 27] width 1096 height 29
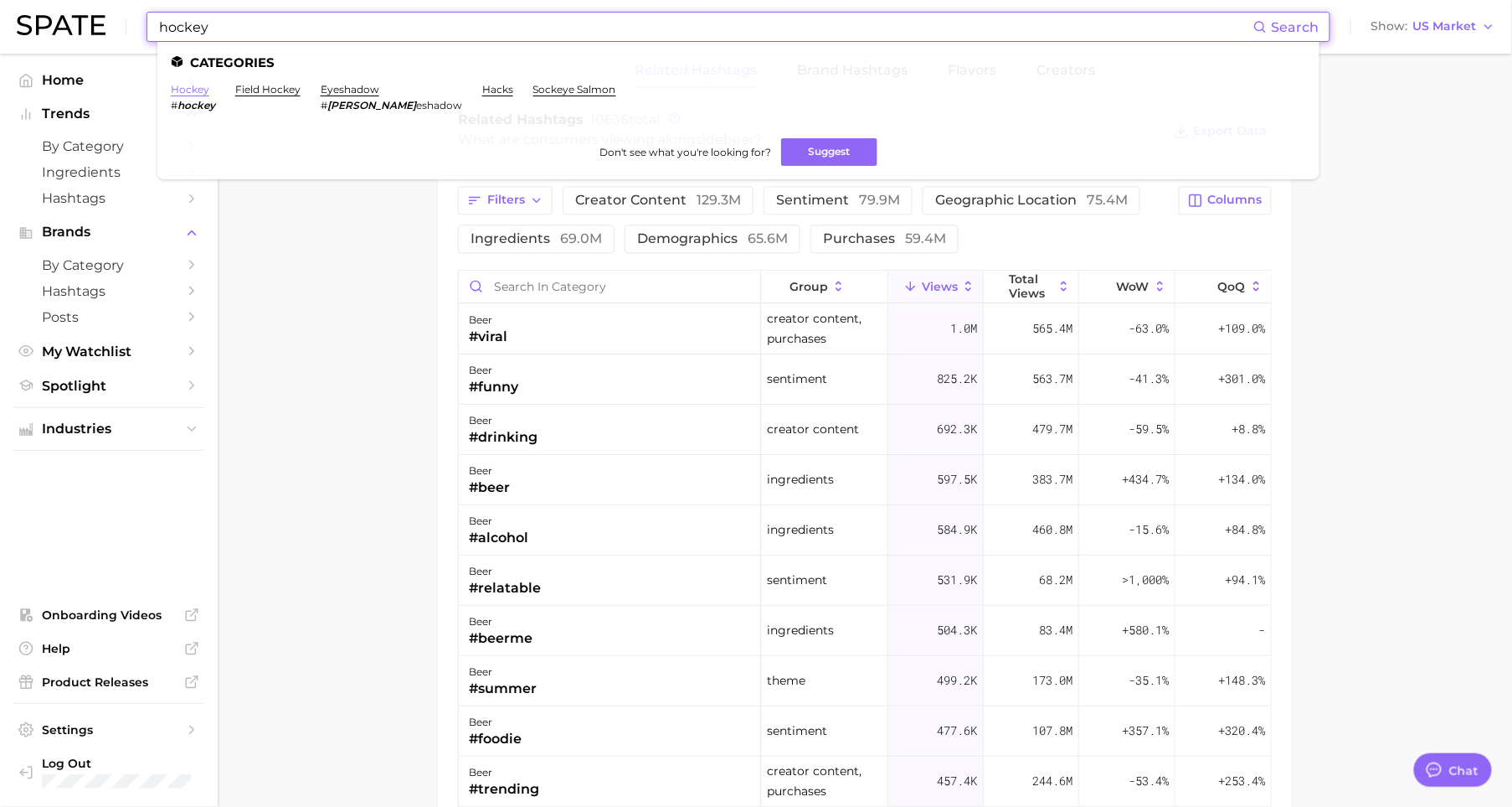
type input "hockey"
click at [199, 92] on link "hockey" at bounding box center [190, 89] width 39 height 13
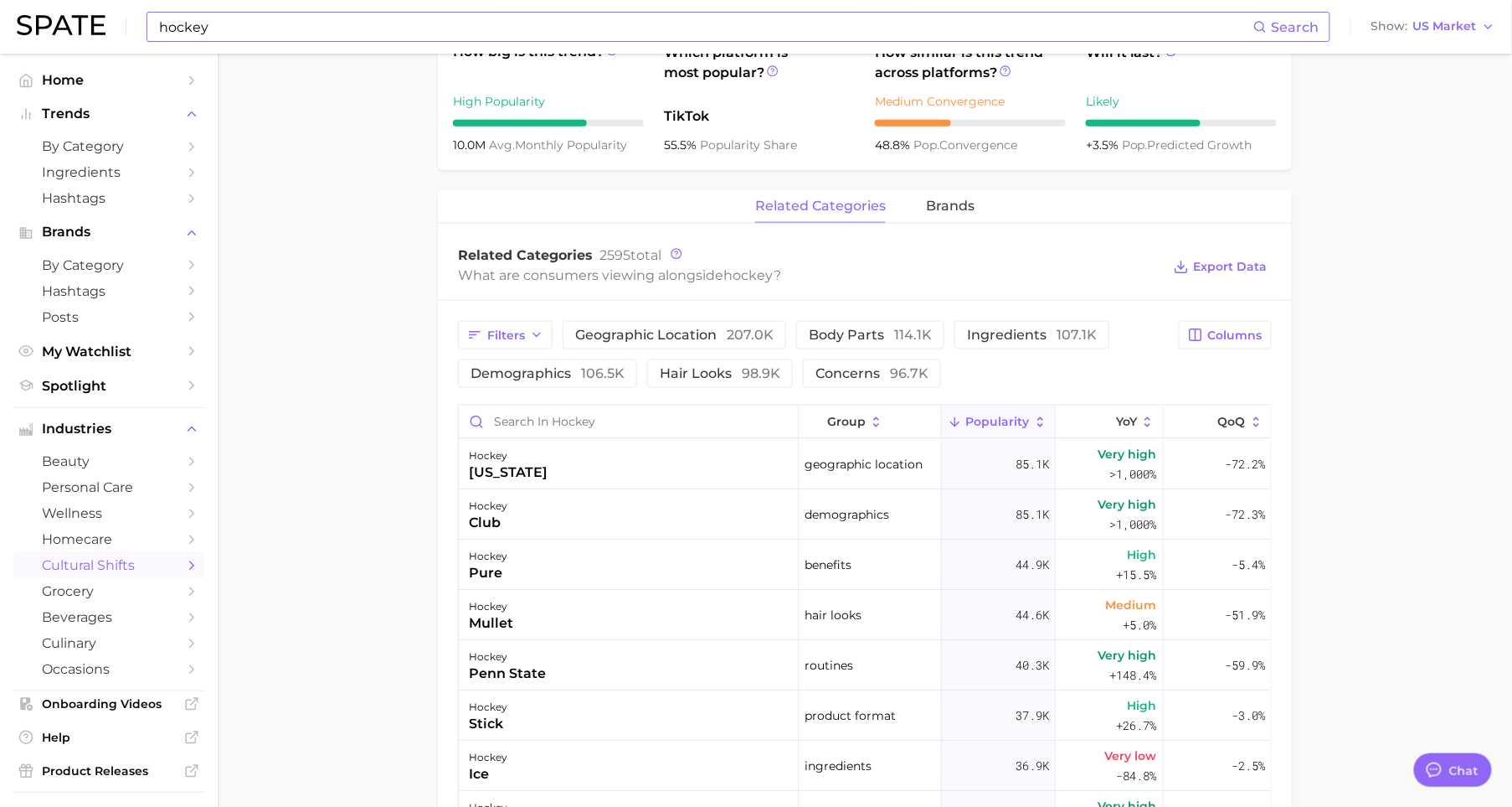
scroll to position [637, 0]
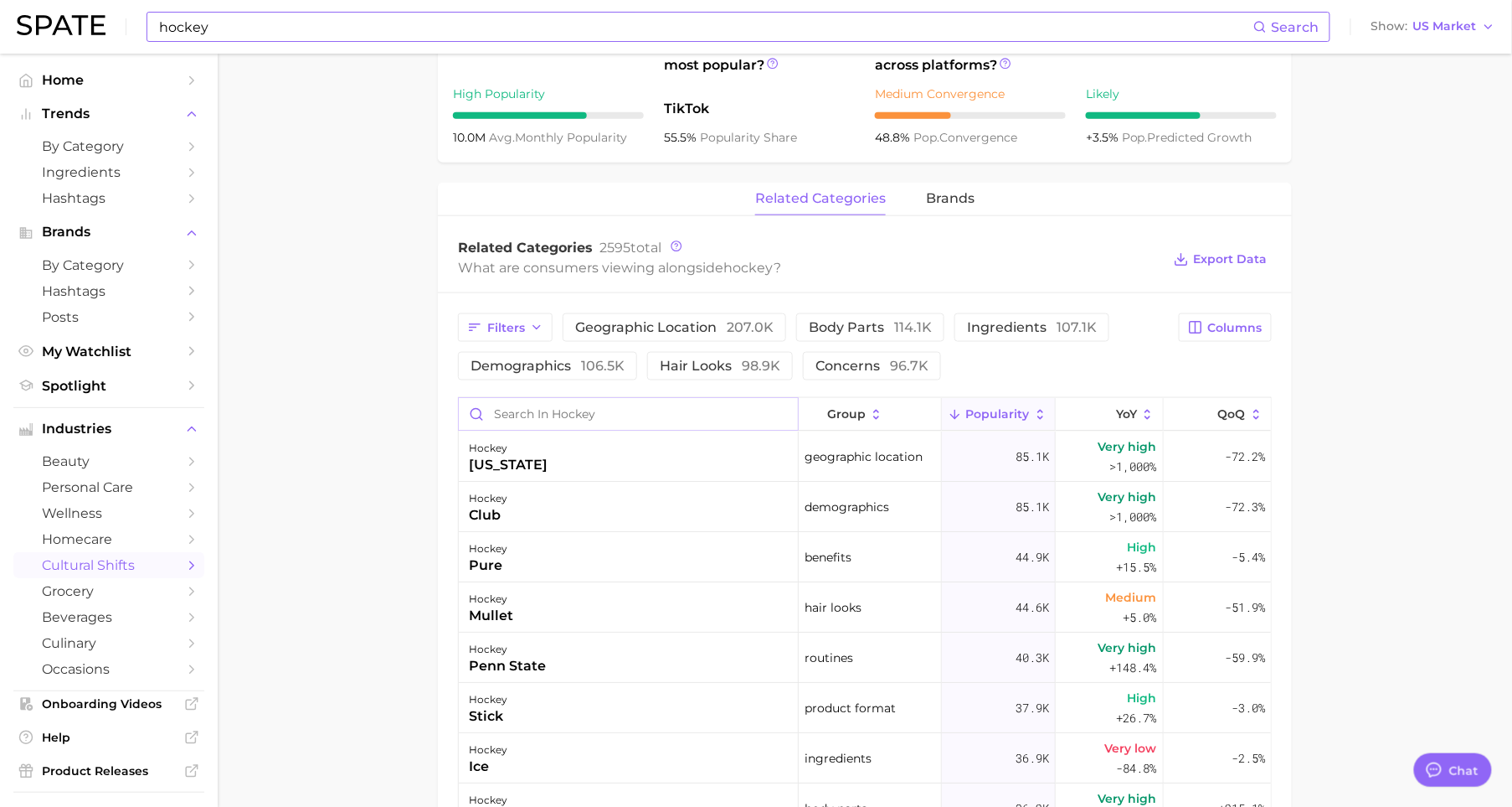
click at [539, 413] on input "Search in hockey" at bounding box center [628, 413] width 339 height 32
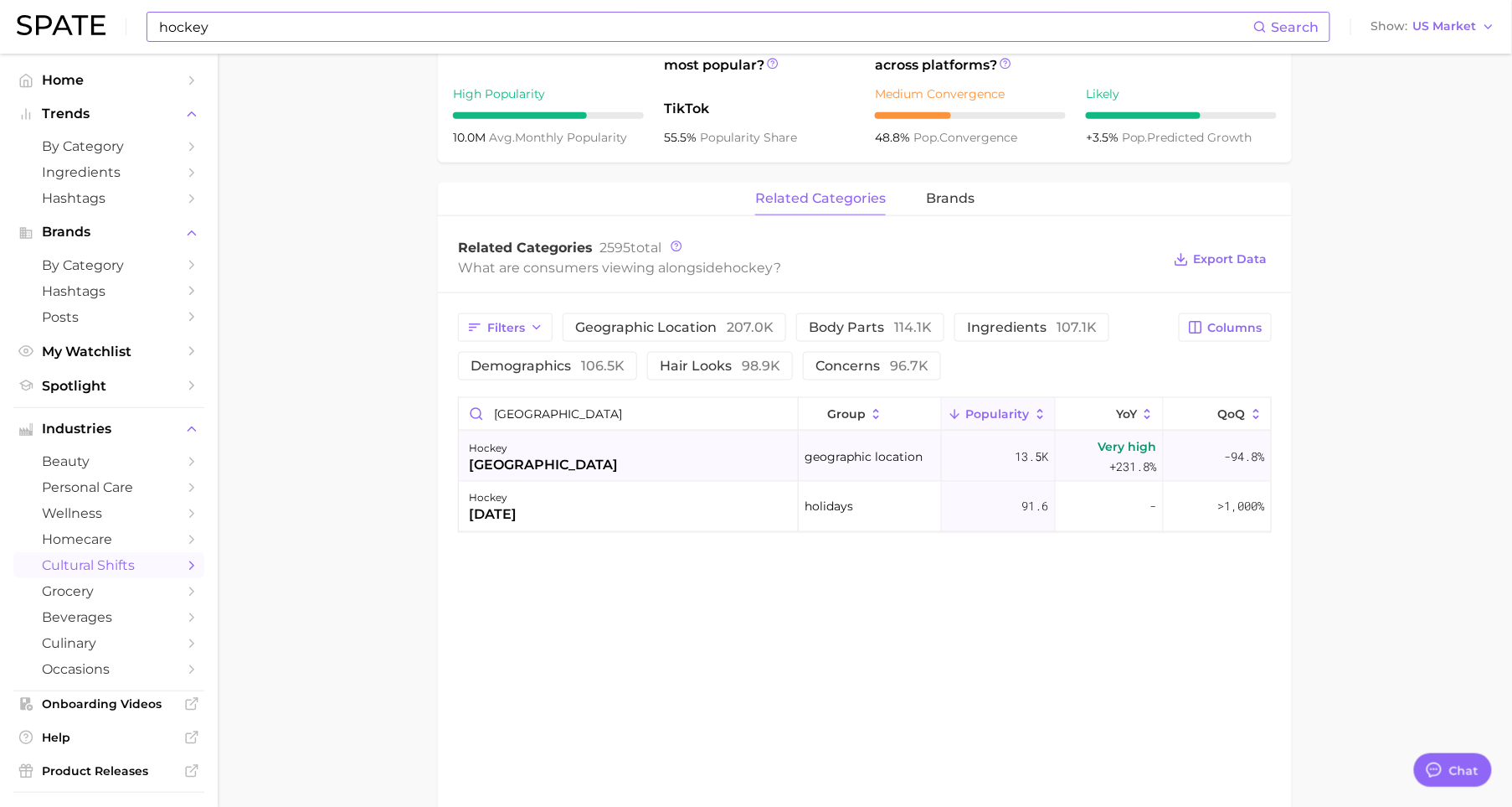
click at [577, 460] on div "hockey canada" at bounding box center [628, 457] width 340 height 50
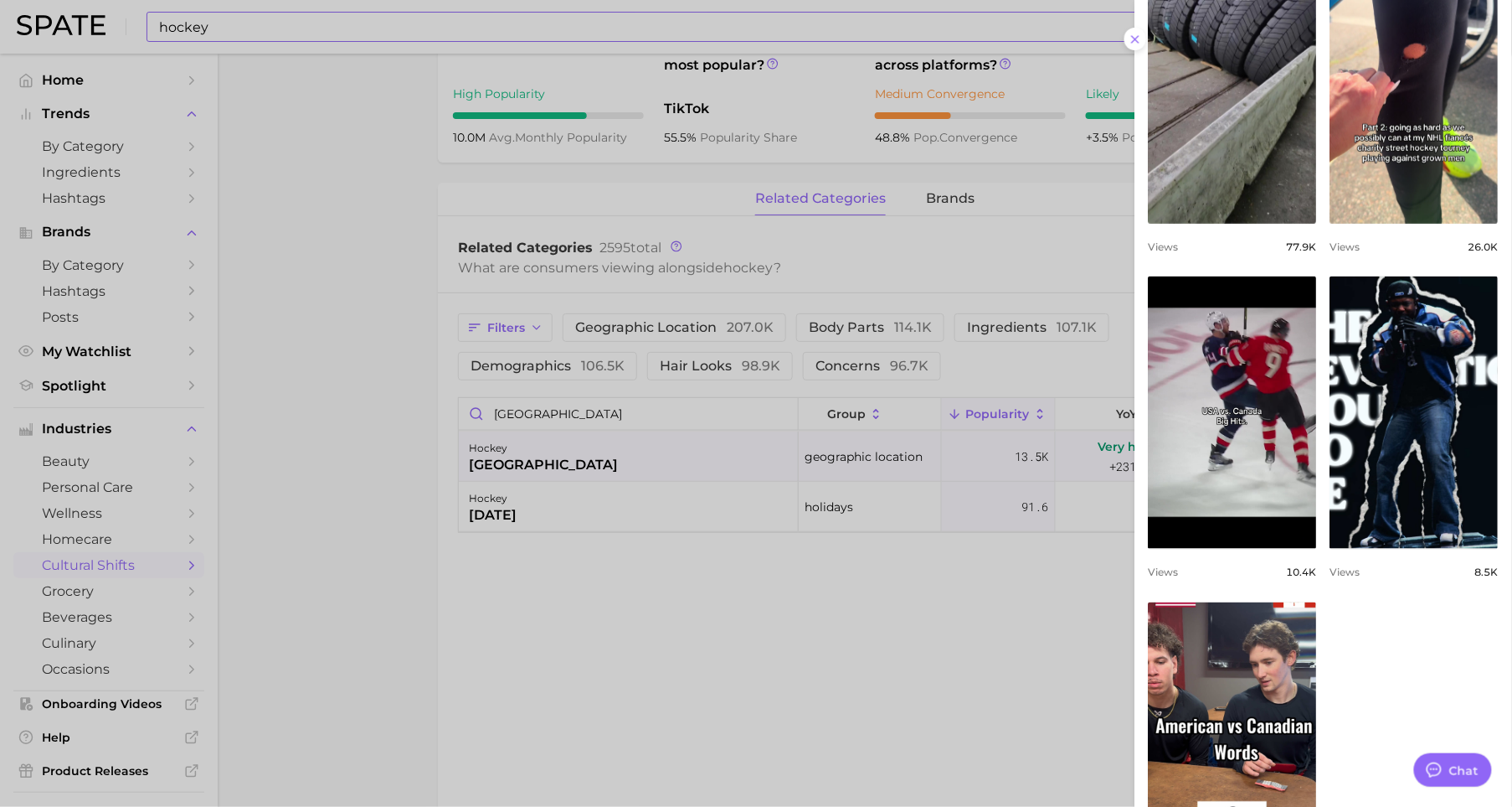
scroll to position [864, 0]
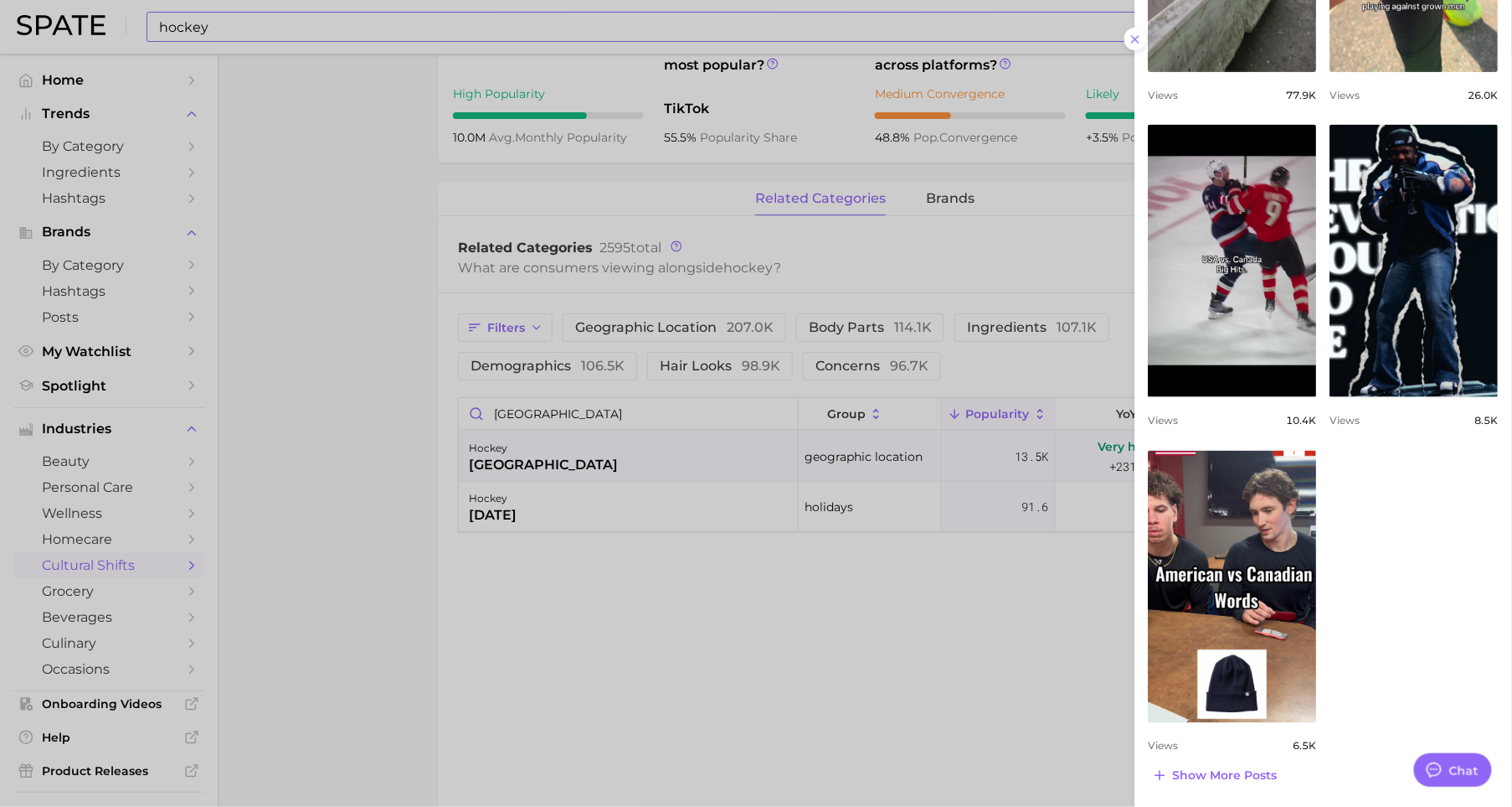
click at [532, 424] on div at bounding box center [756, 403] width 1512 height 807
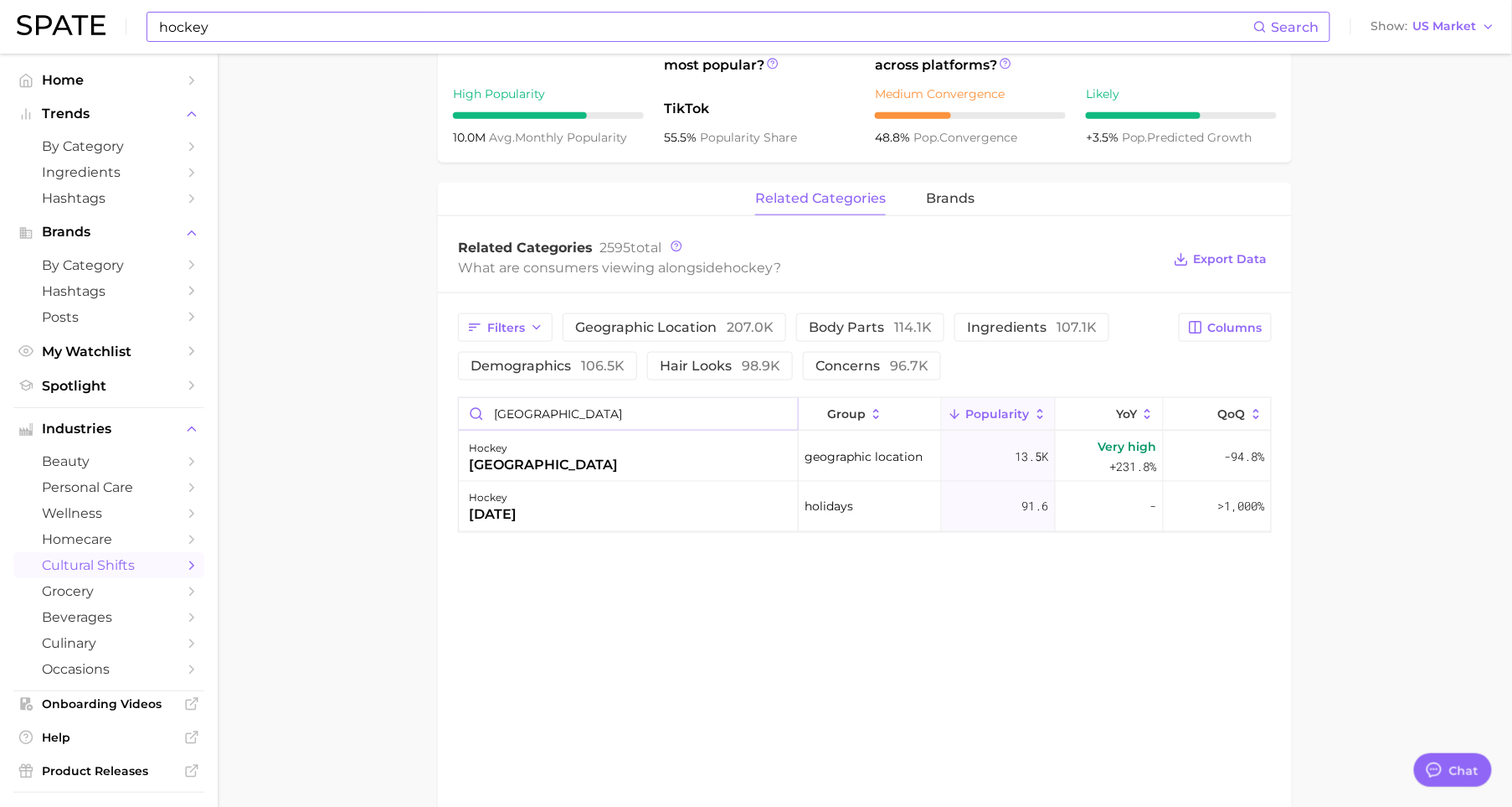
drag, startPoint x: 547, startPoint y: 416, endPoint x: 482, endPoint y: 416, distance: 65.0
click at [482, 416] on input "[GEOGRAPHIC_DATA]" at bounding box center [628, 413] width 339 height 32
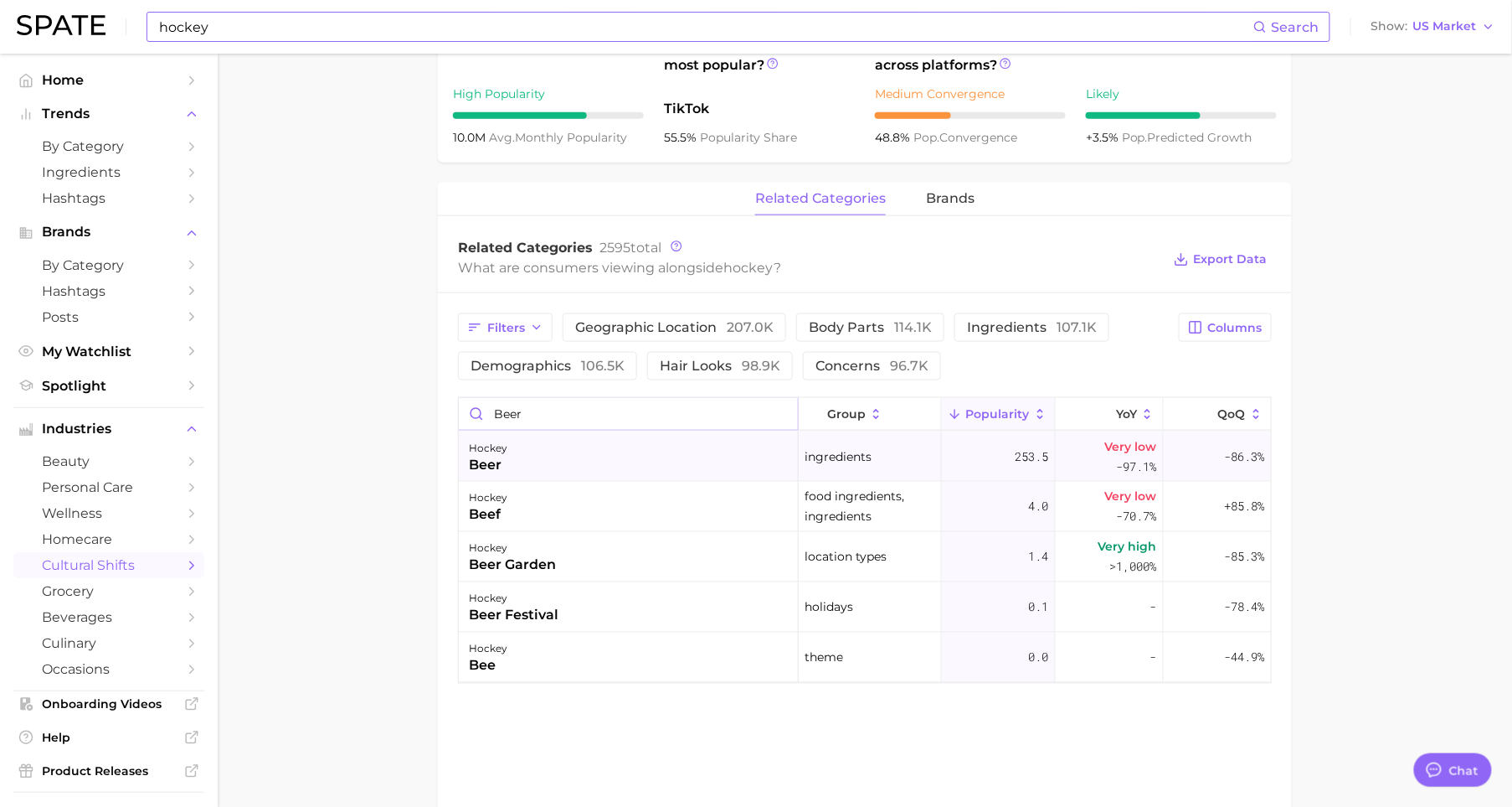
type input "beer"
click at [639, 462] on div "hockey beer" at bounding box center [628, 457] width 340 height 50
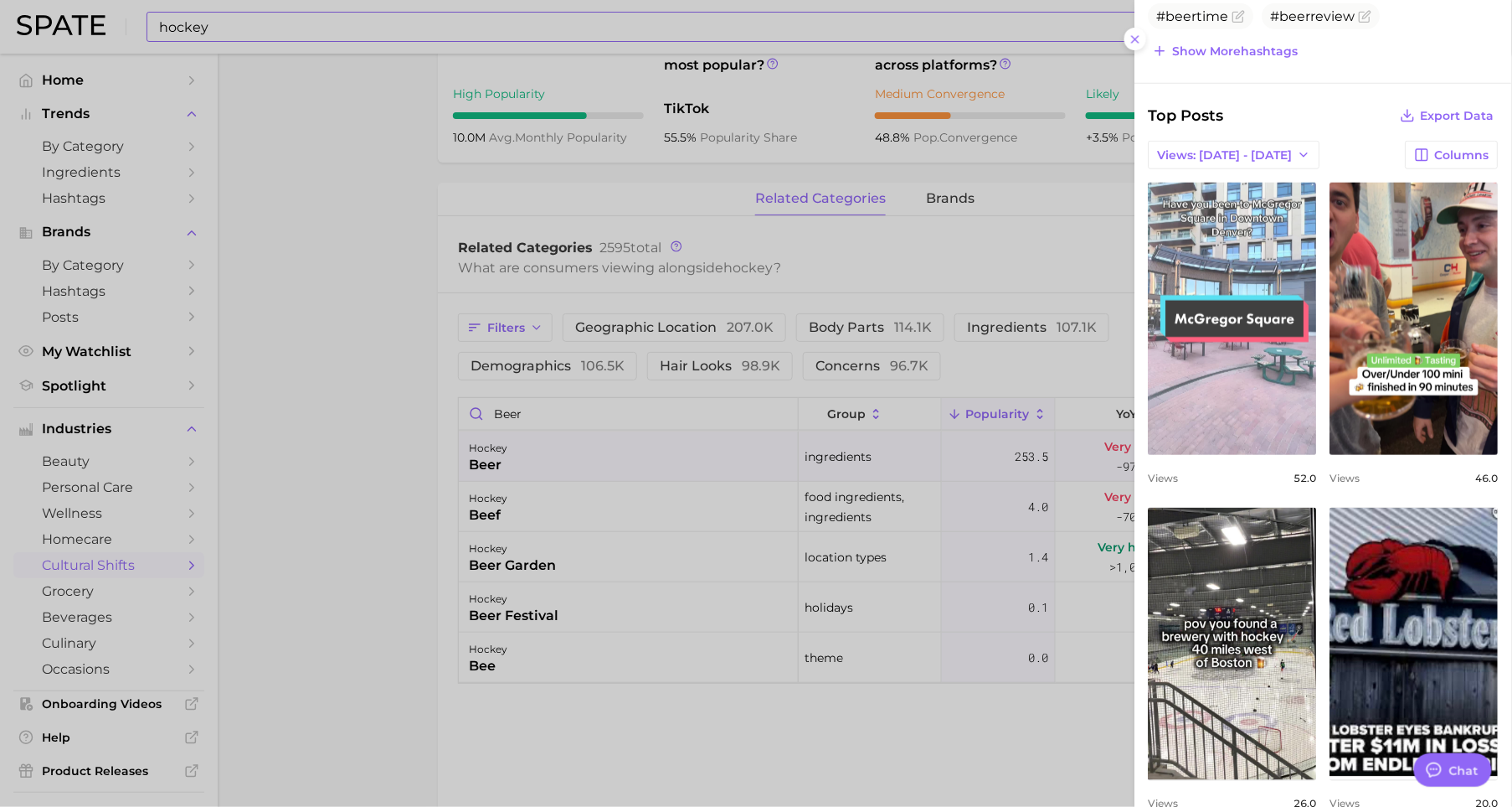
scroll to position [458, 0]
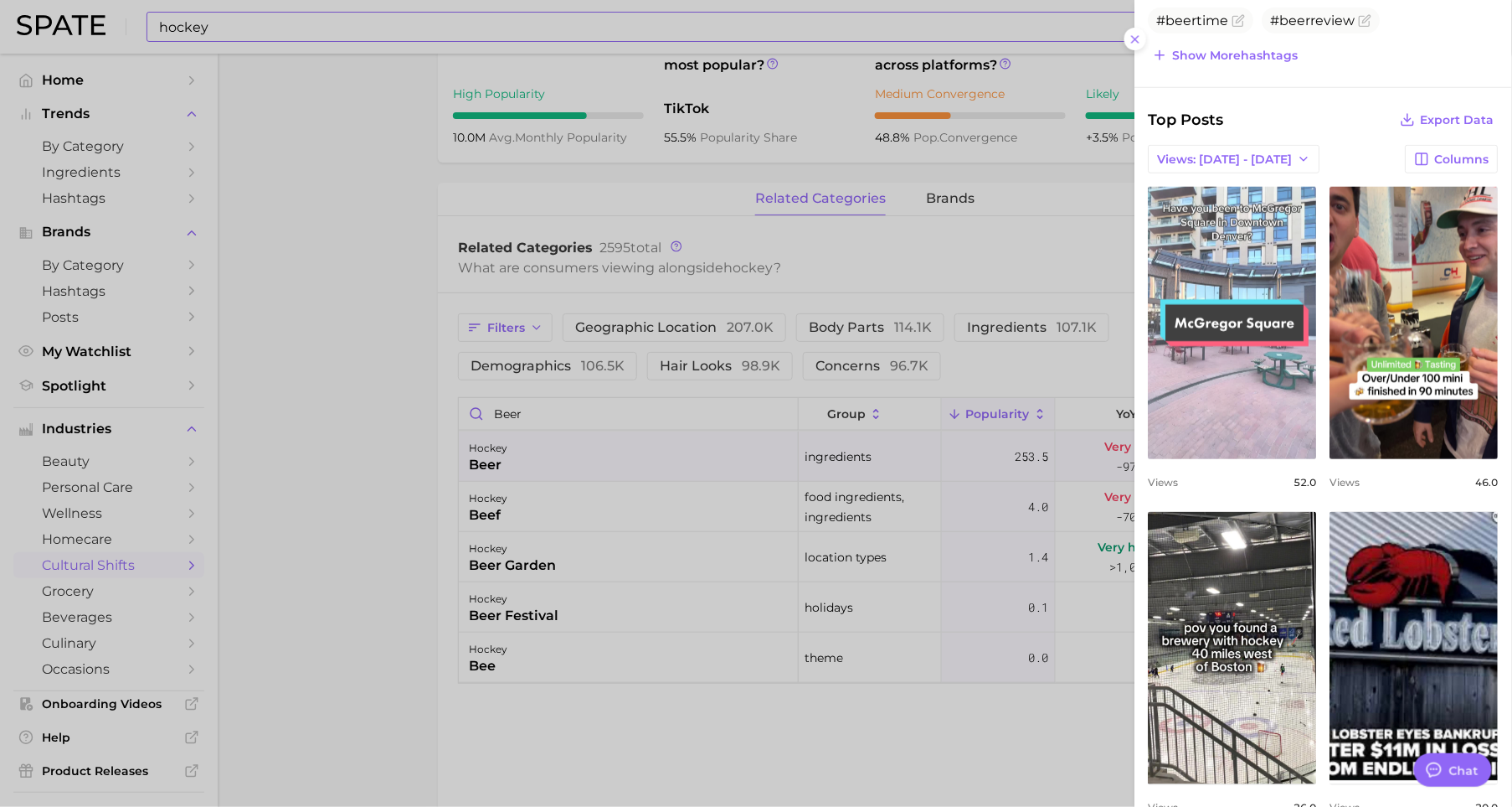
click at [1266, 294] on link "view post on TikTok" at bounding box center [1233, 323] width 169 height 272
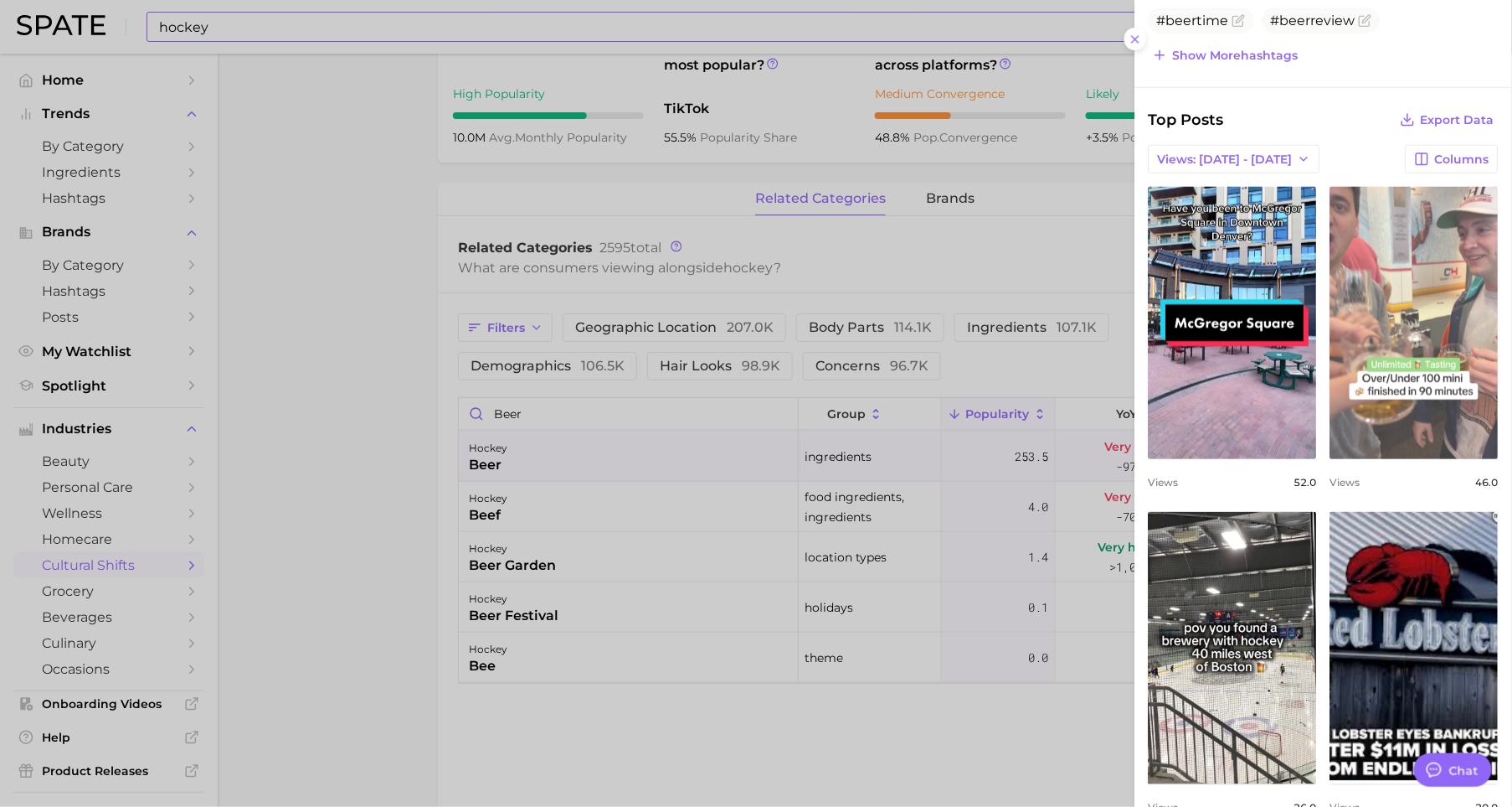
click at [1378, 381] on link "view post on TikTok" at bounding box center [1414, 323] width 169 height 272
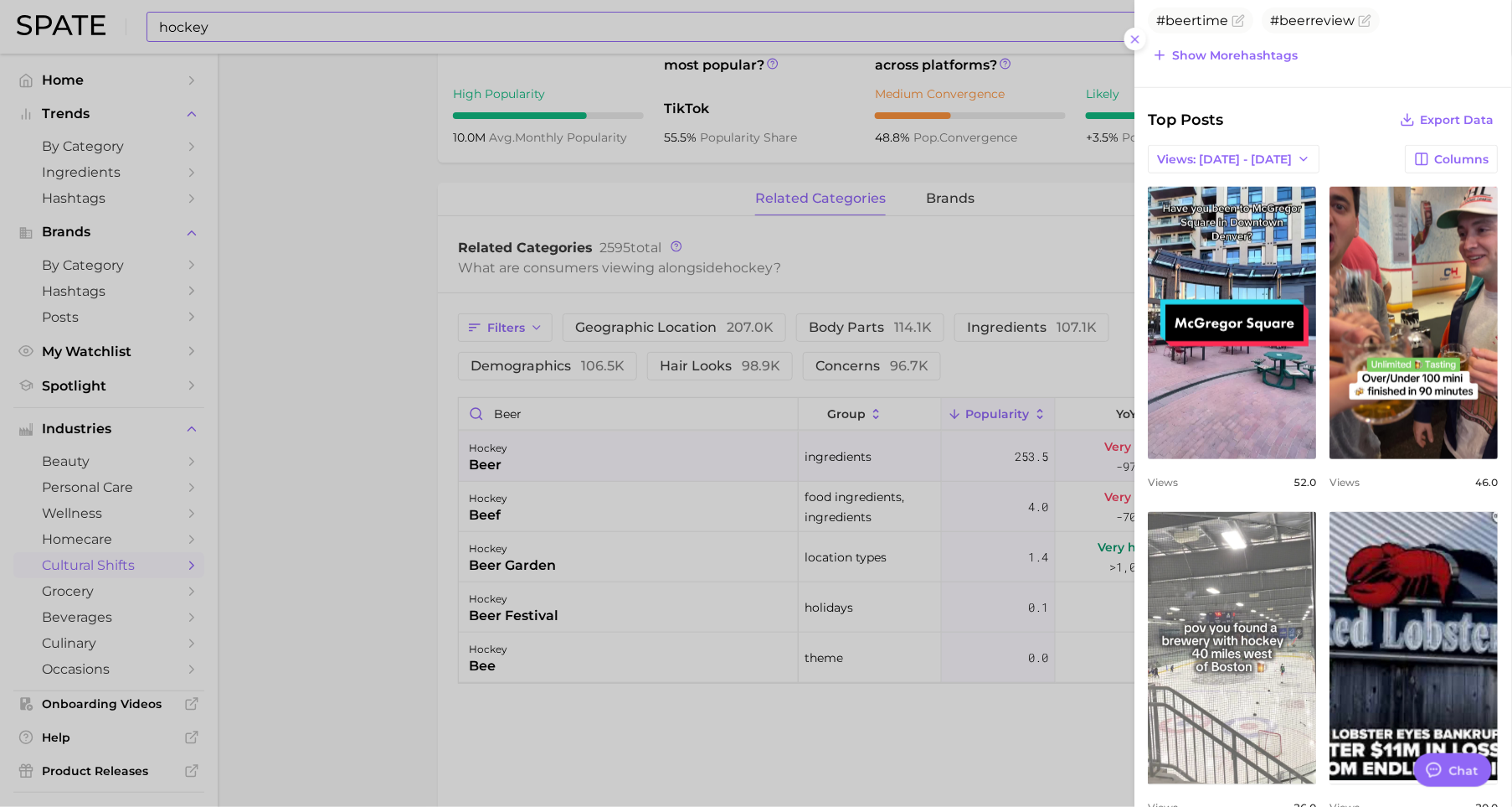
click at [1221, 543] on link "view post on TikTok" at bounding box center [1233, 648] width 169 height 272
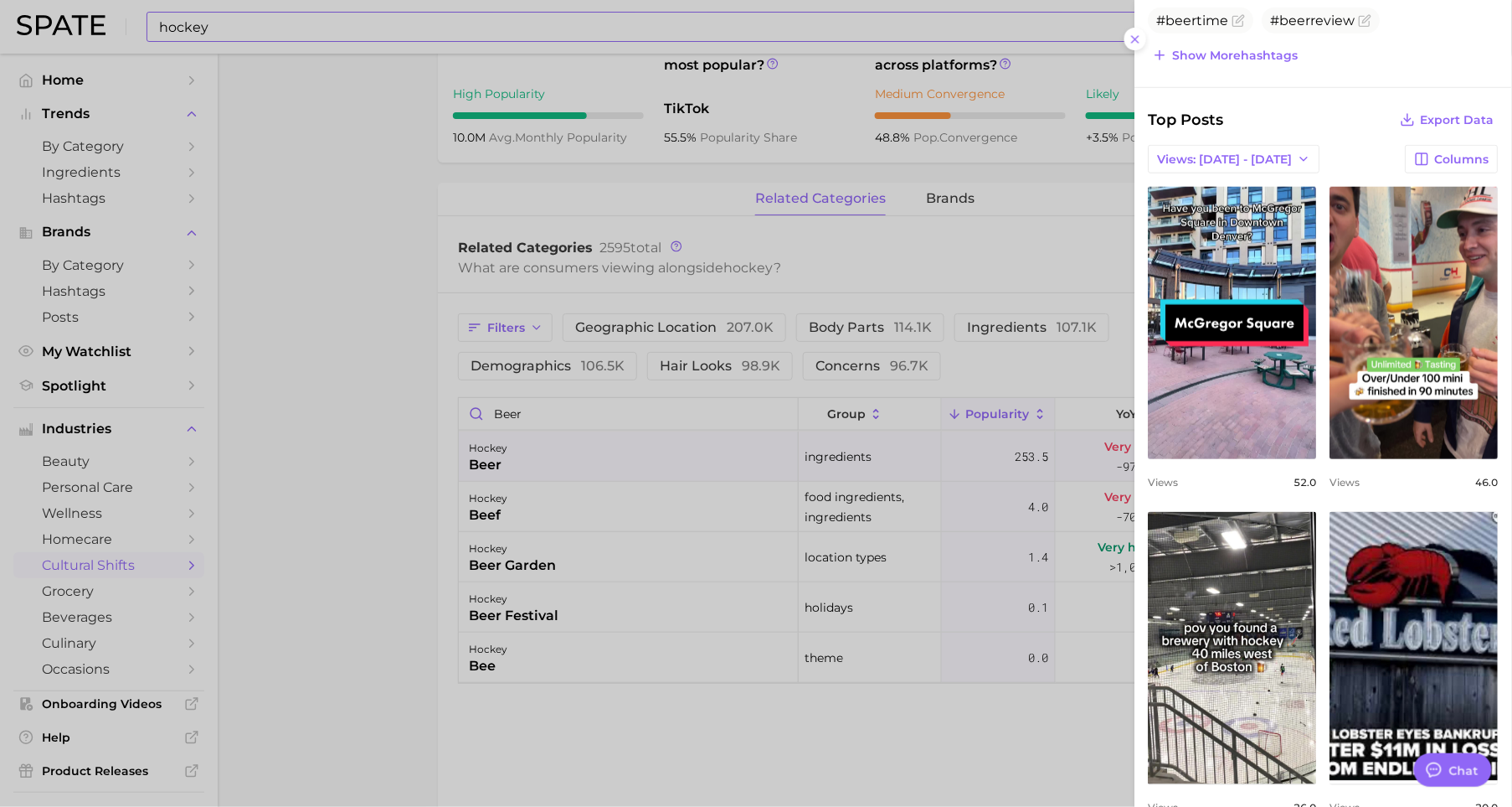
click at [1319, 491] on div "view post on TikTok Views 52.0 view post on TikTok Views 46.0 view post on TikT…" at bounding box center [1324, 663] width 350 height 952
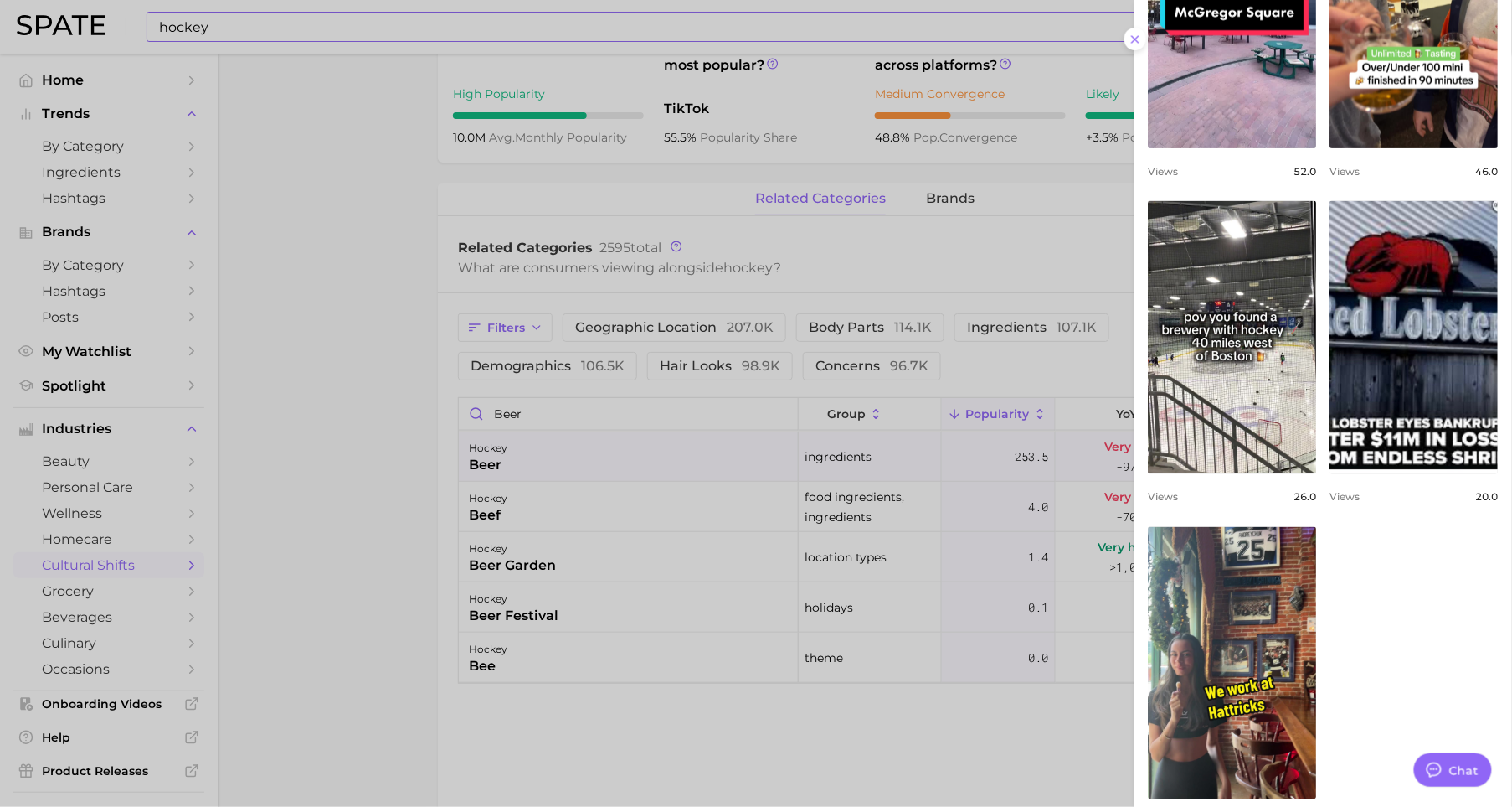
scroll to position [842, 0]
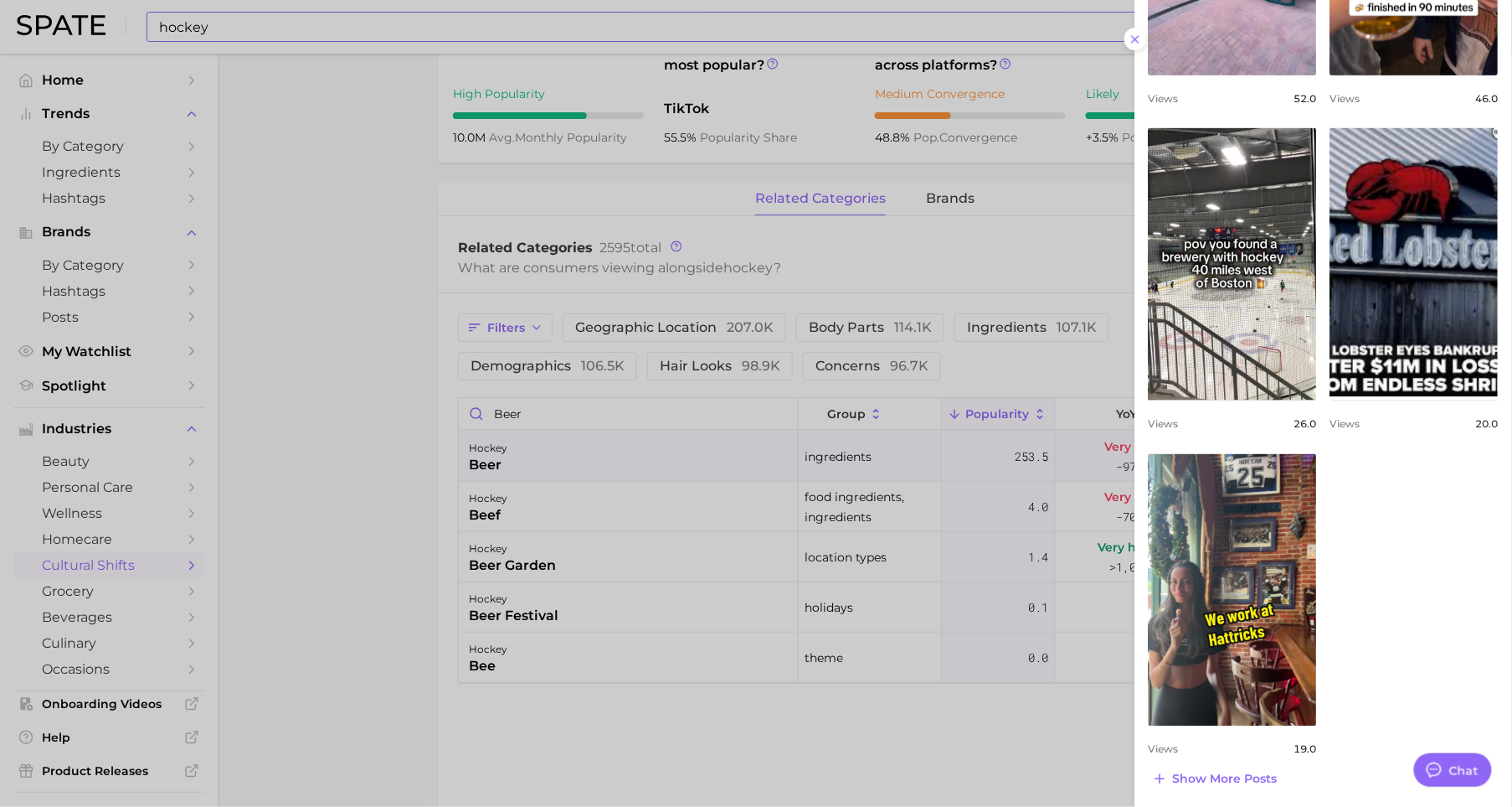
click at [619, 460] on div at bounding box center [756, 403] width 1512 height 807
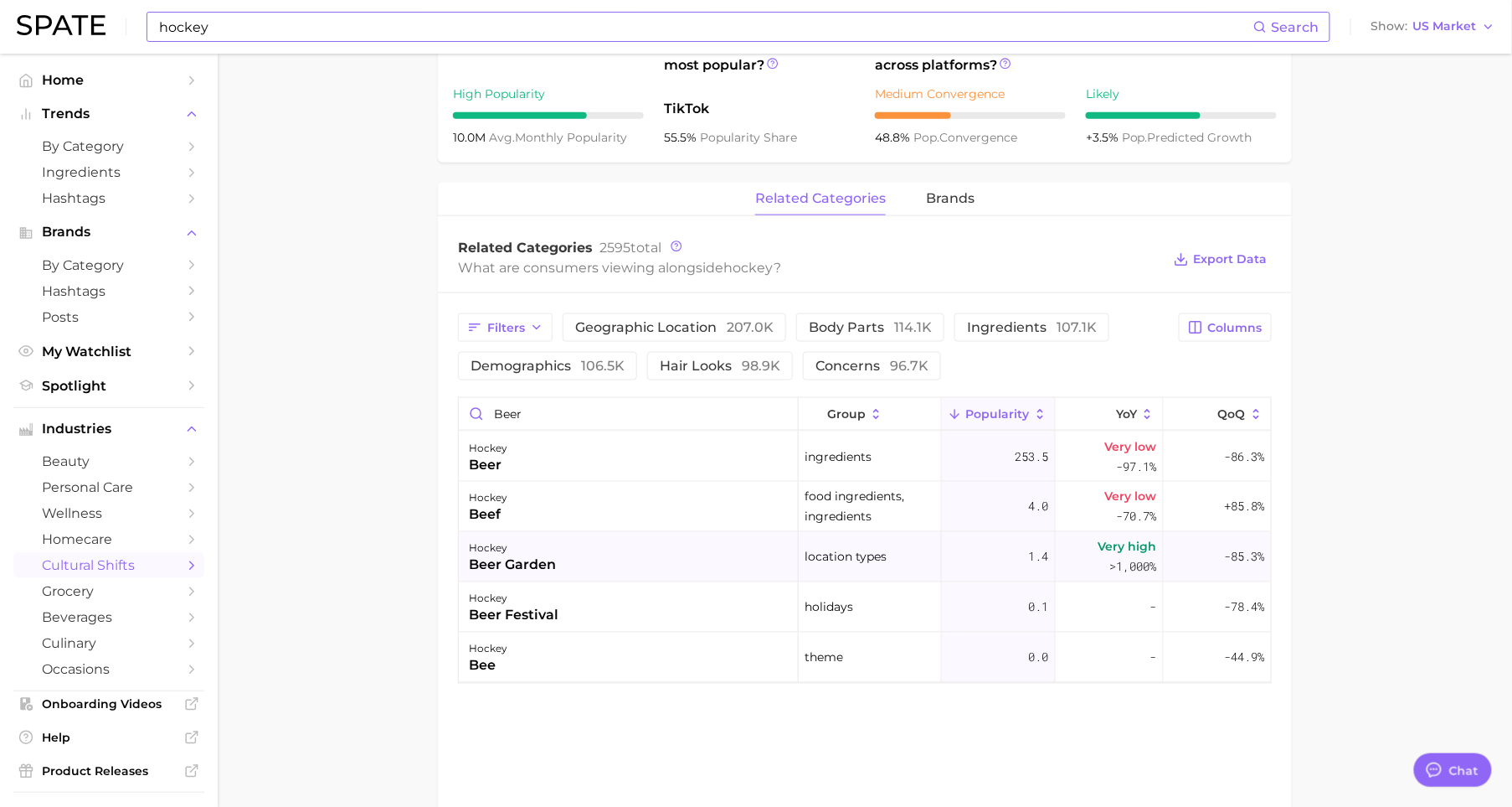
click at [598, 567] on div "hockey beer garden" at bounding box center [628, 557] width 340 height 50
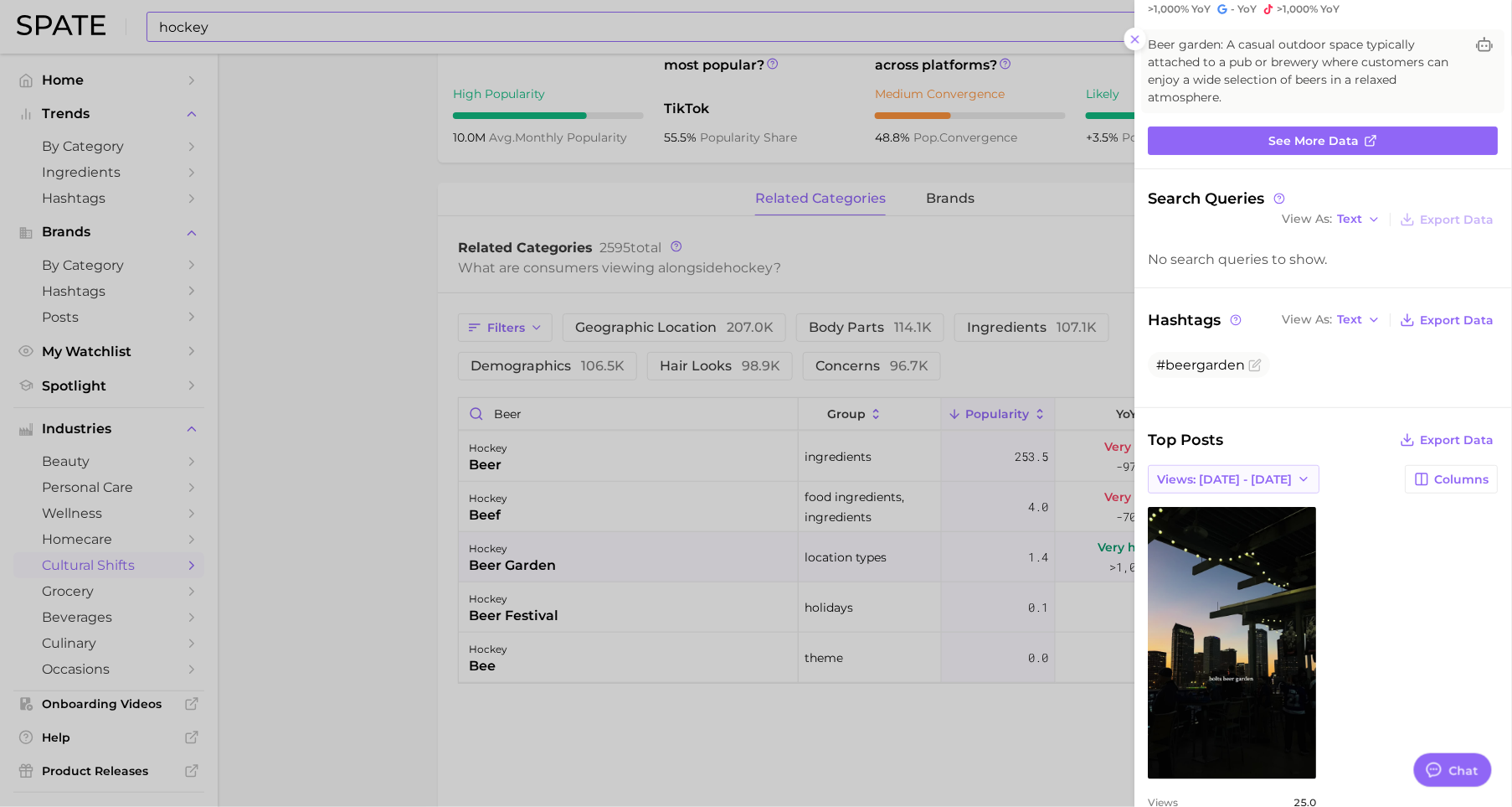
scroll to position [131, 0]
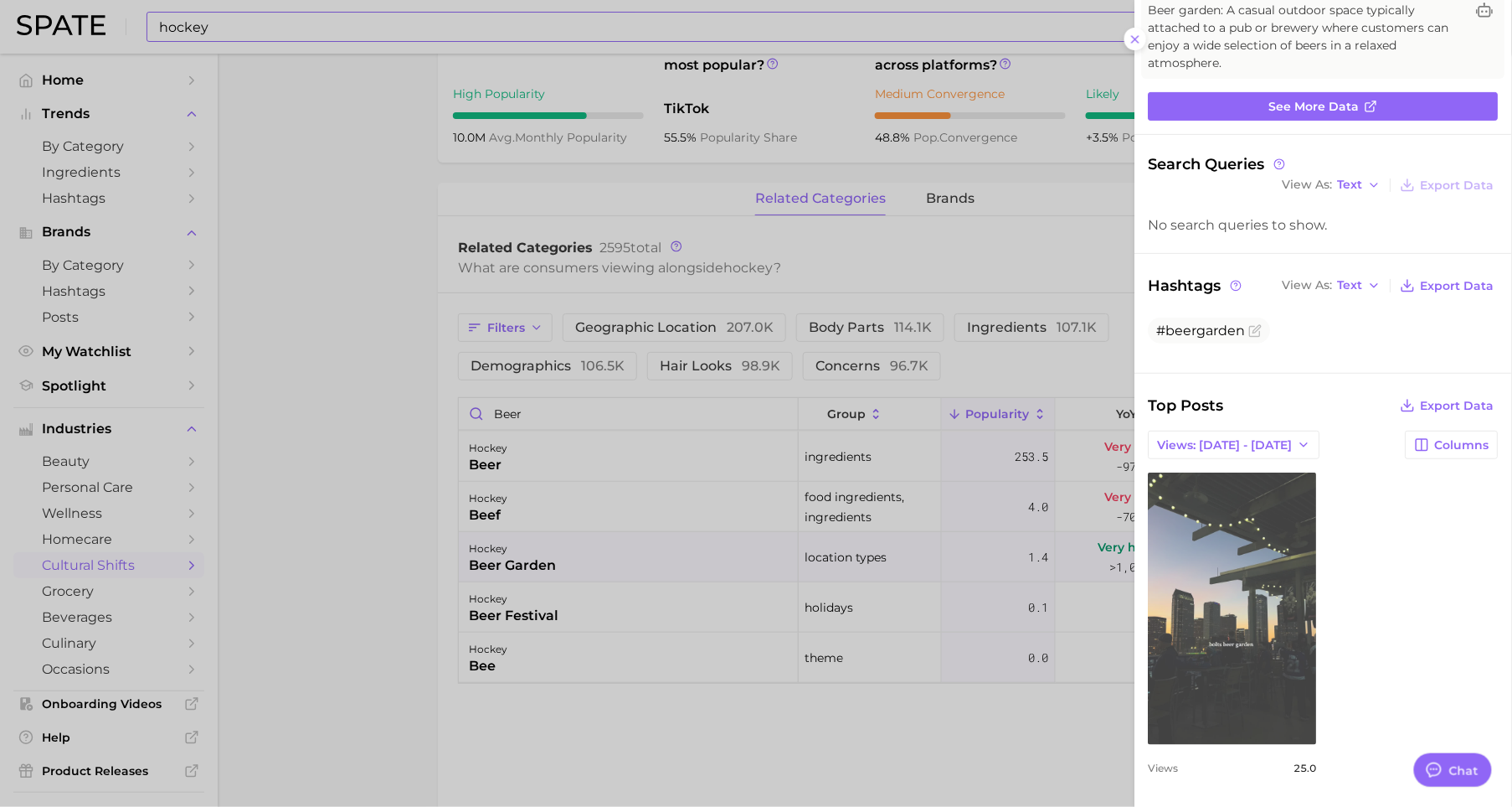
click at [1263, 565] on link "view post on TikTok" at bounding box center [1233, 608] width 169 height 272
click at [1228, 612] on link "view post on TikTok" at bounding box center [1233, 608] width 169 height 272
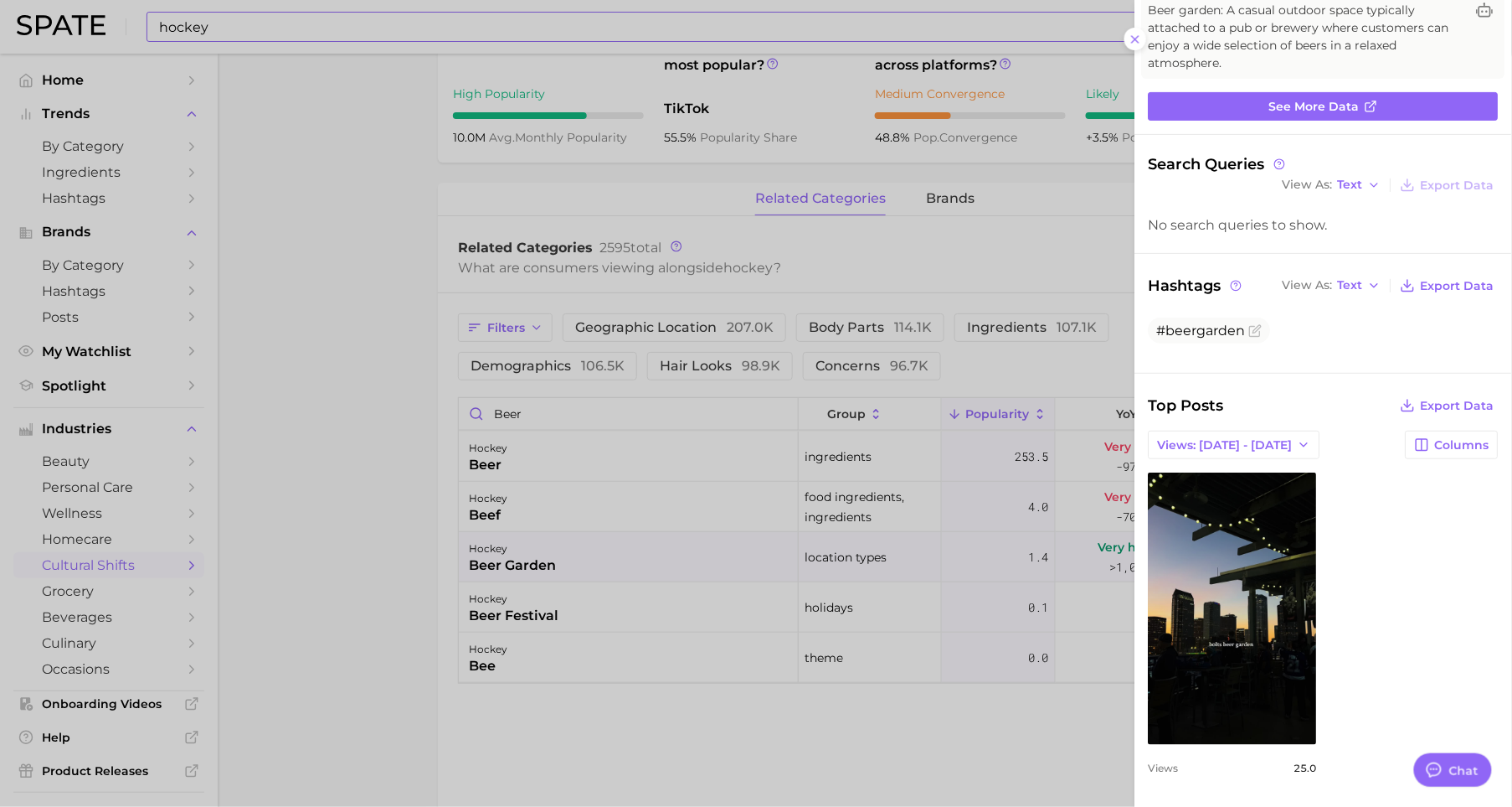
click at [654, 484] on div at bounding box center [756, 403] width 1512 height 807
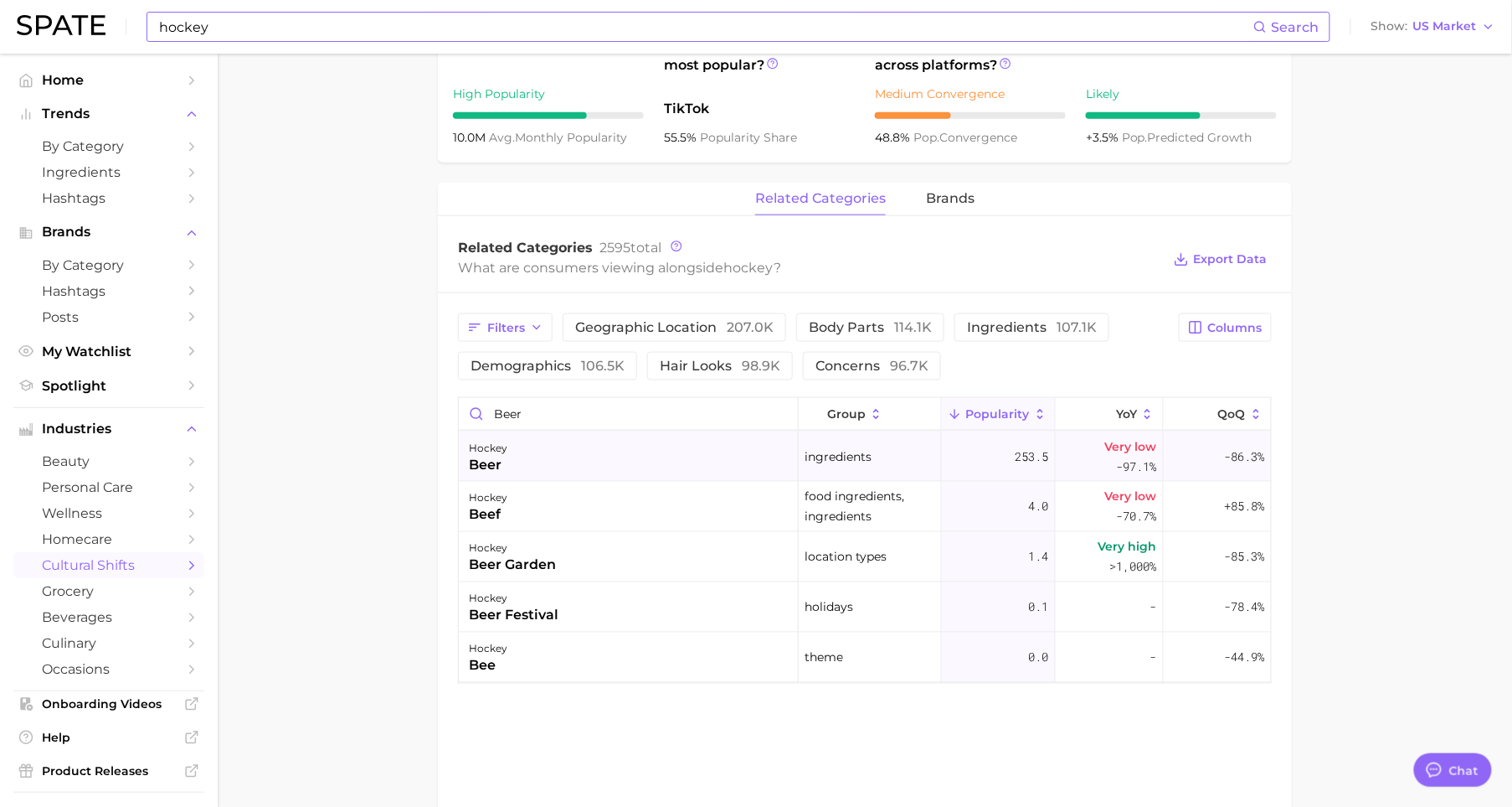
click at [659, 451] on div "hockey beer" at bounding box center [628, 457] width 340 height 50
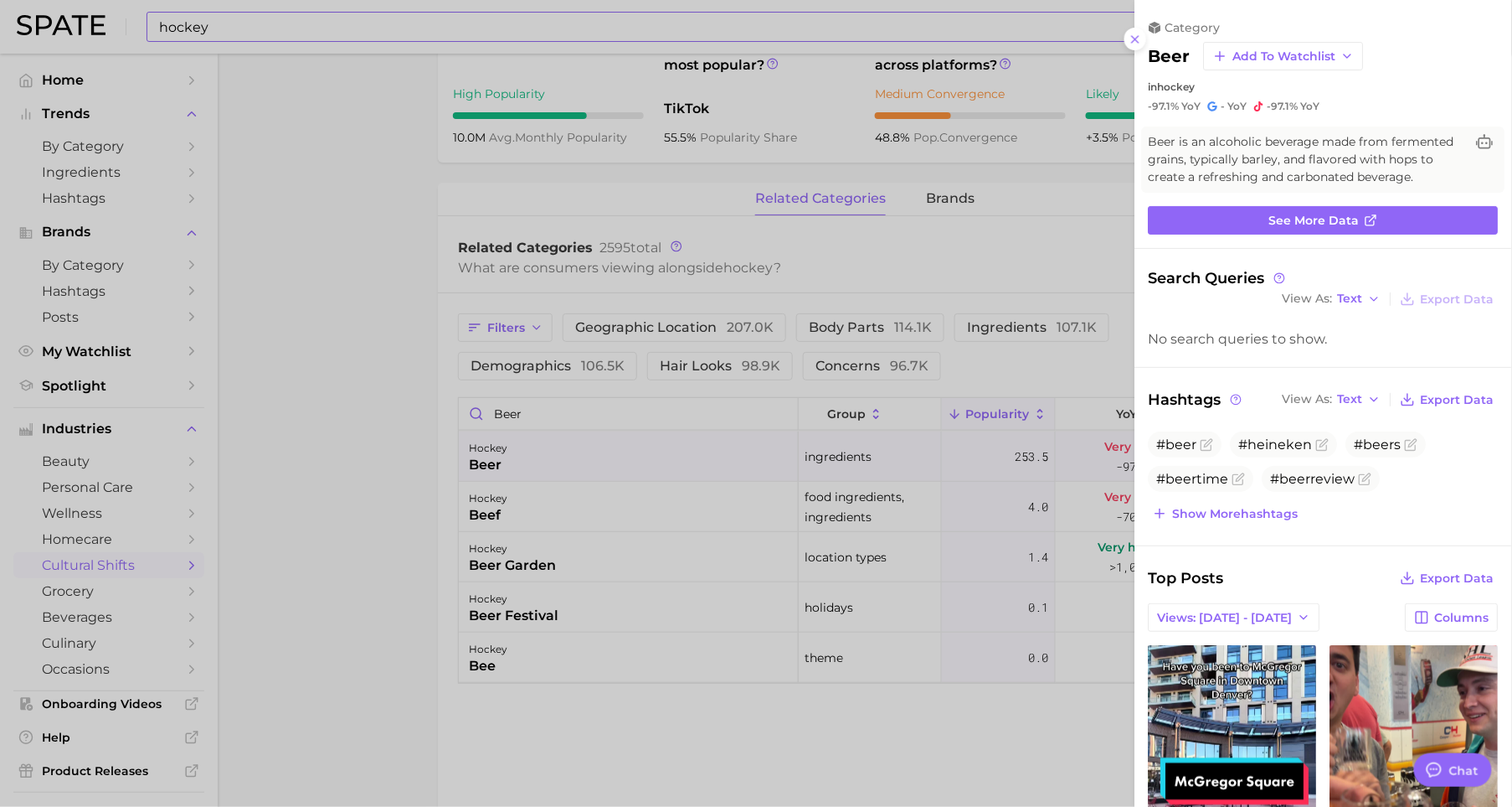
scroll to position [605, 0]
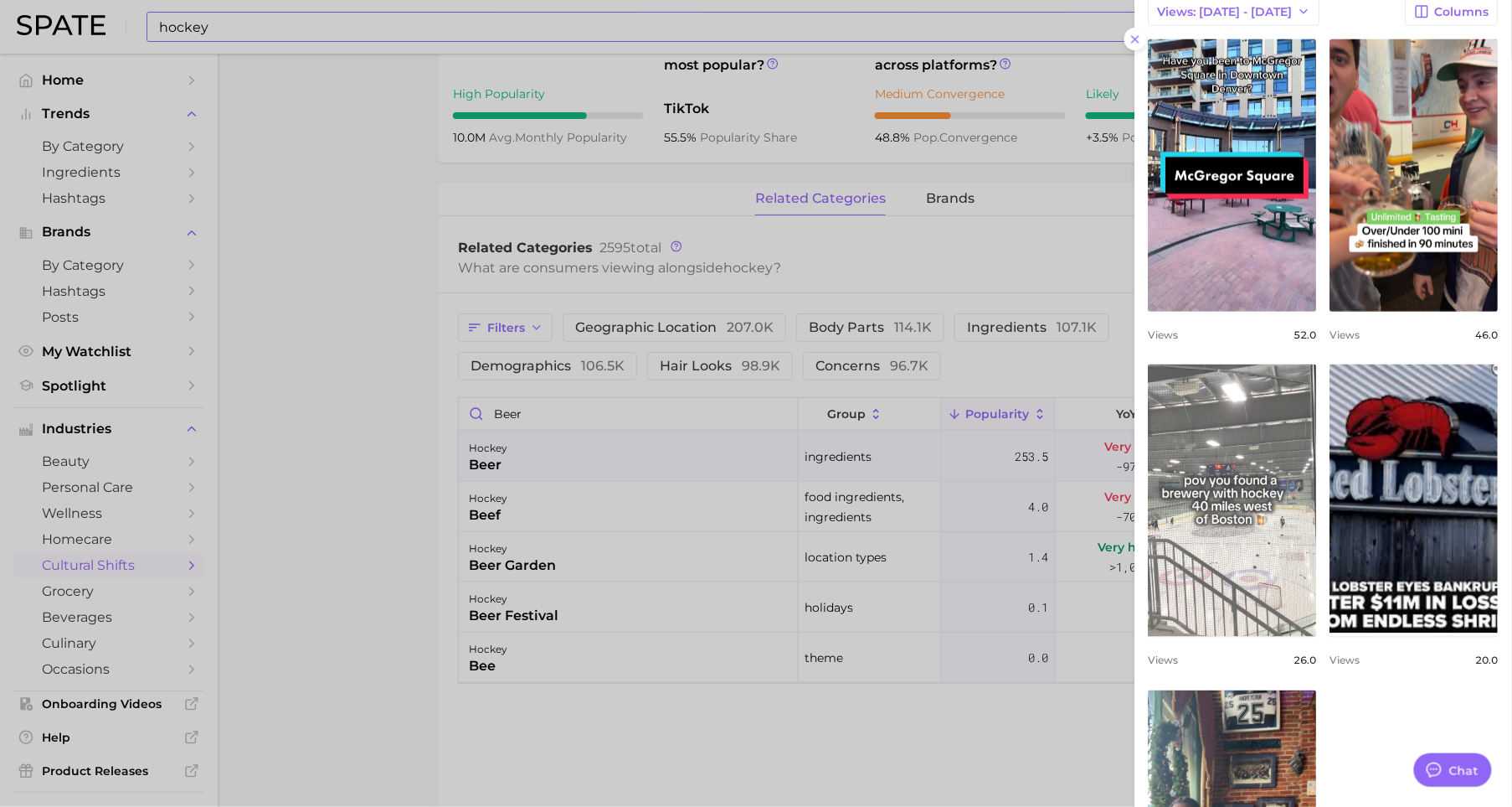
click at [1241, 478] on link "view post on TikTok" at bounding box center [1233, 500] width 169 height 272
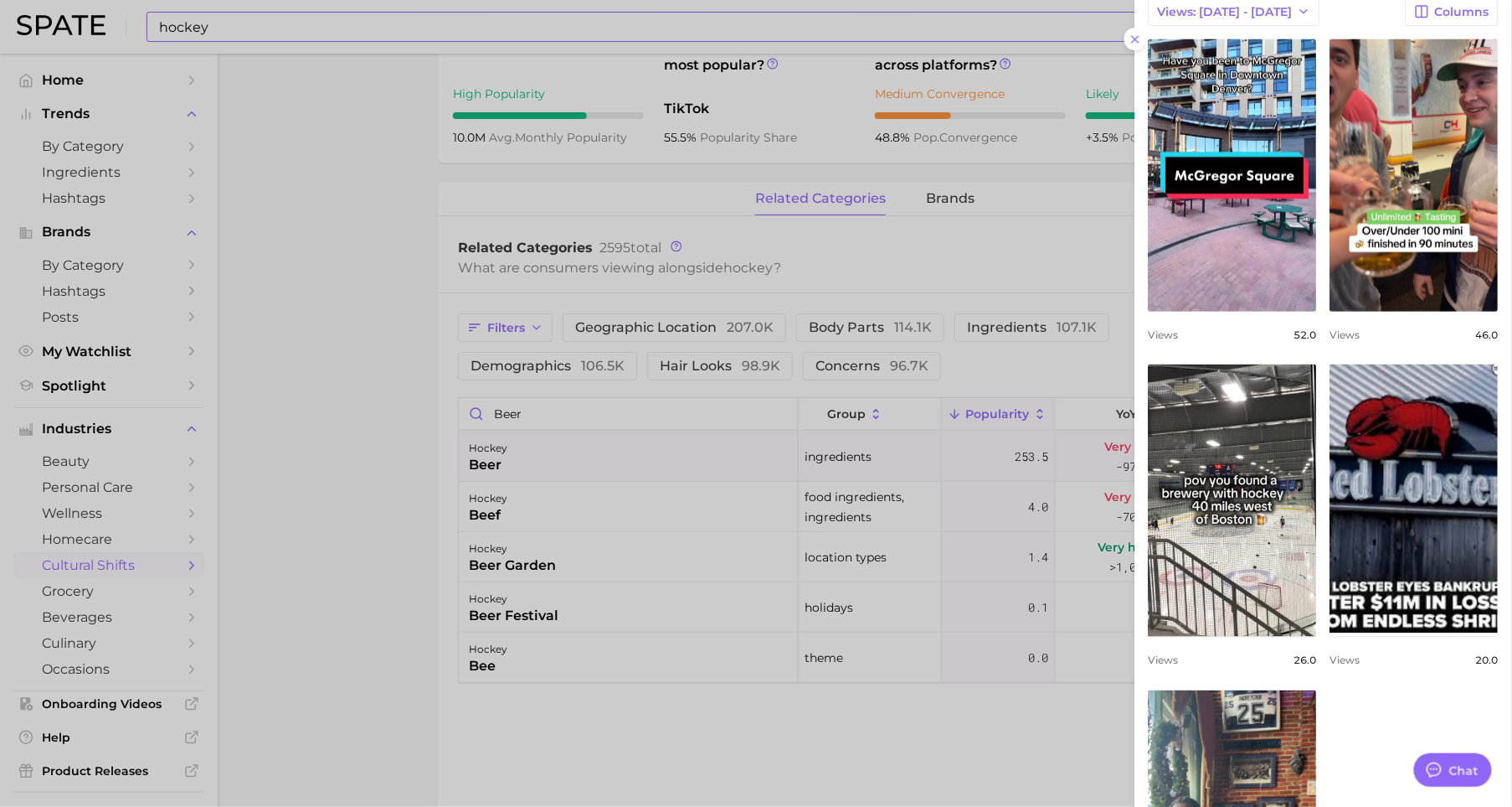
click at [616, 624] on div at bounding box center [756, 403] width 1512 height 807
